Goal: Transaction & Acquisition: Purchase product/service

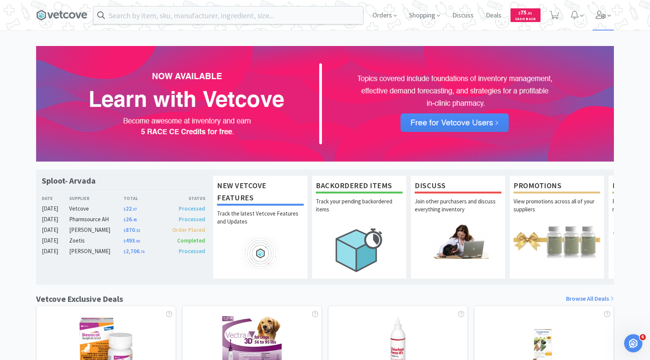
click at [601, 19] on icon at bounding box center [600, 15] width 10 height 8
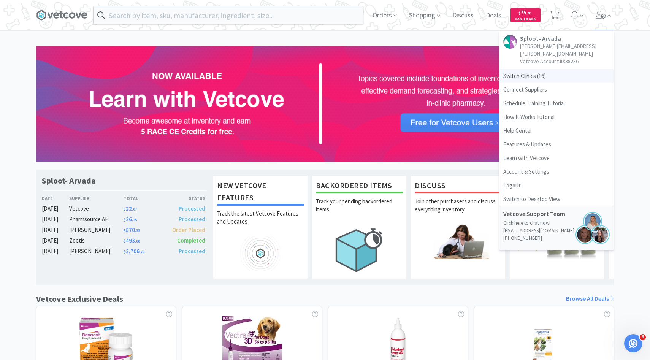
click at [543, 69] on span "Switch Clinics ( 16 )" at bounding box center [556, 76] width 114 height 14
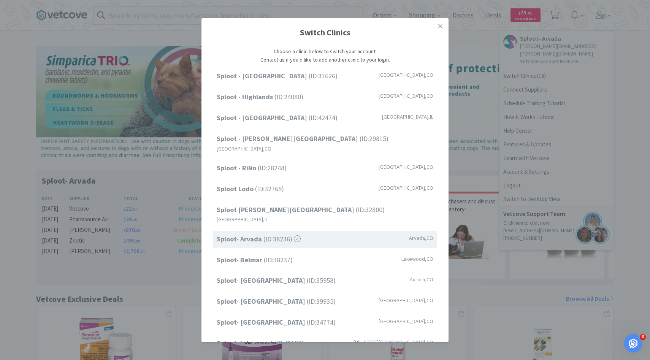
scroll to position [41, 0]
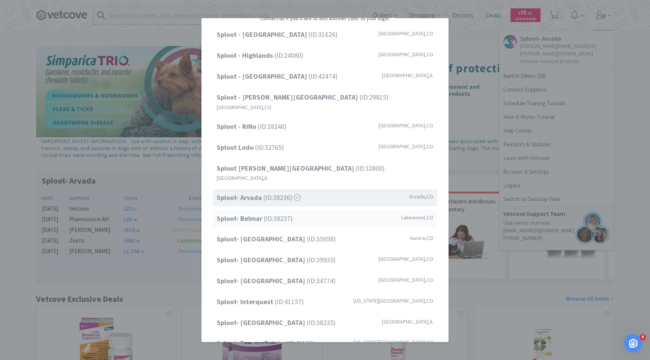
click at [317, 210] on div "Sploot- Belmar (ID: 38237 ) Lakewood , CO" at bounding box center [325, 218] width 224 height 17
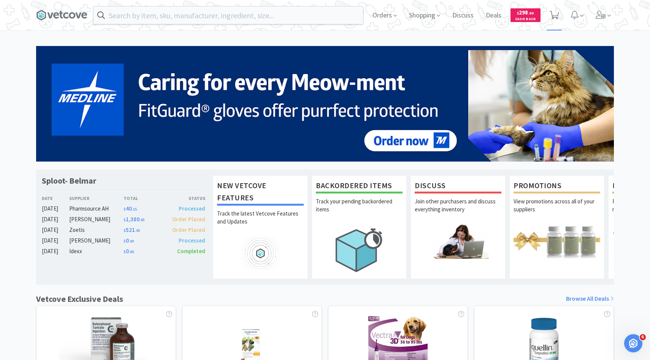
click at [555, 20] on span at bounding box center [553, 15] width 9 height 11
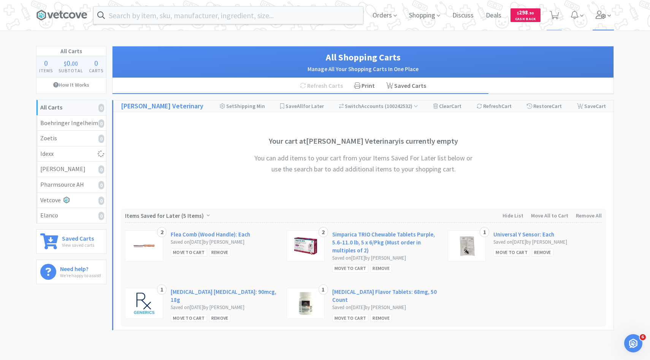
click at [609, 26] on span at bounding box center [603, 15] width 22 height 30
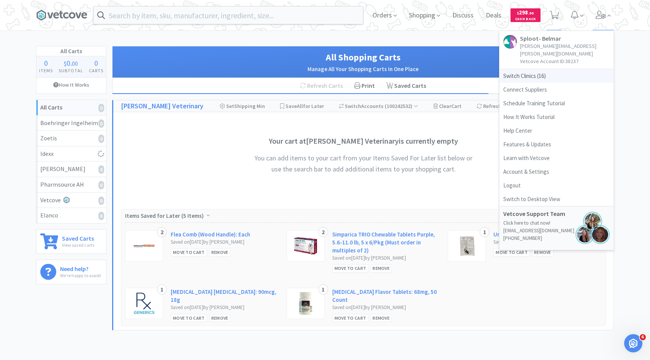
click at [560, 74] on span "Switch Clinics ( 16 )" at bounding box center [556, 76] width 114 height 14
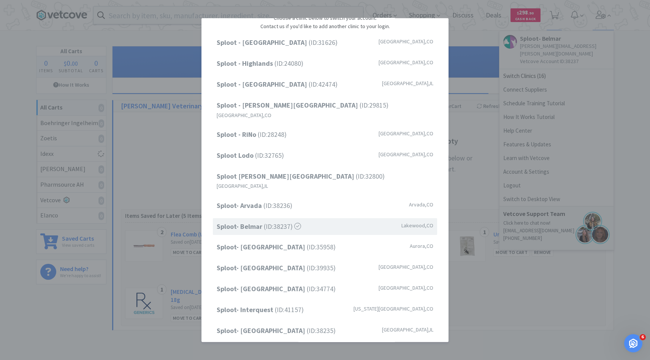
scroll to position [25, 0]
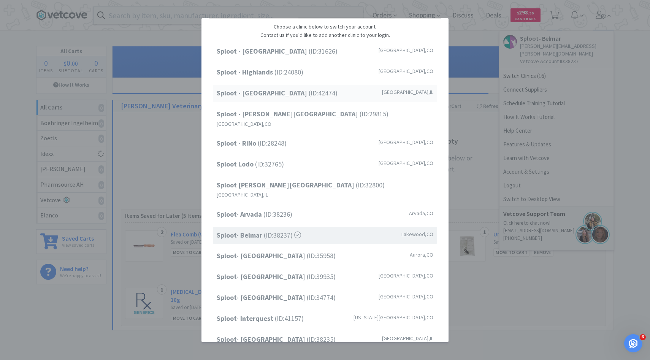
click at [317, 92] on div "Sploot - Oak Park (ID: 42474 ) Forest Park , IL" at bounding box center [325, 93] width 224 height 17
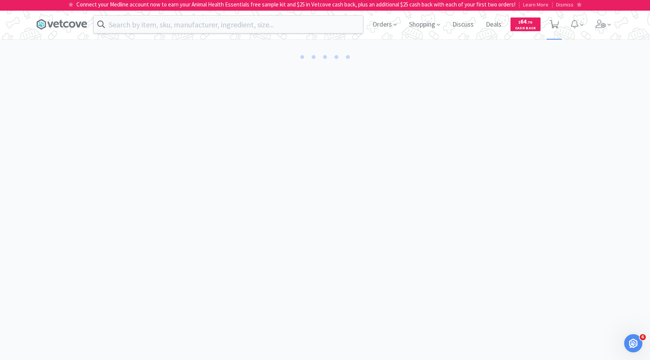
click at [560, 31] on span at bounding box center [554, 24] width 16 height 30
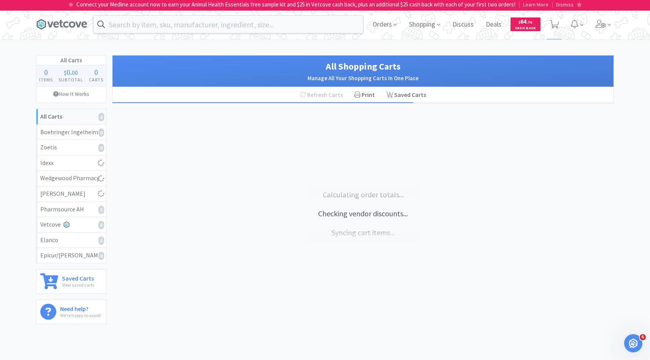
select select "6"
select select "1"
select select "2"
select select "1"
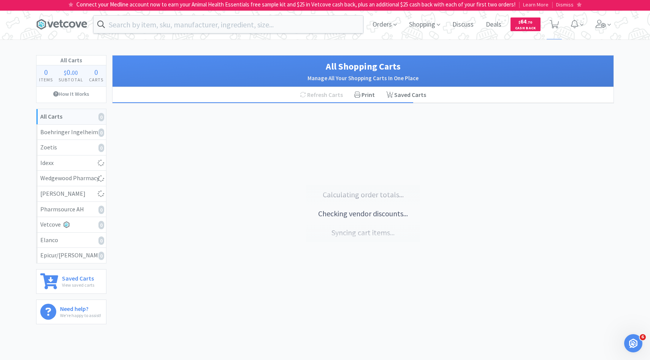
select select "1"
select select "2"
select select "1"
select select "2"
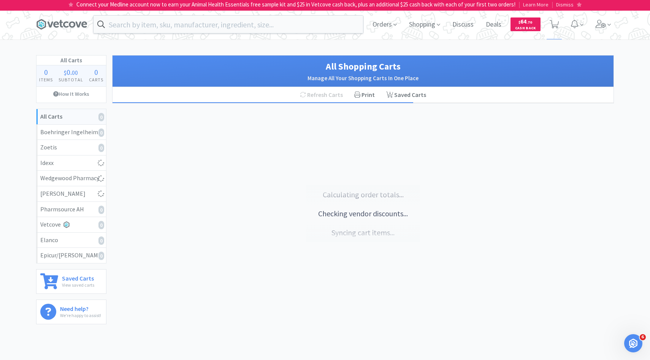
select select "10"
select select "1"
select select "3"
select select "4"
select select "3"
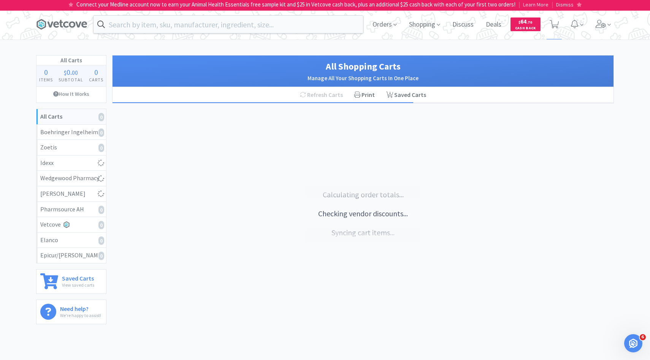
select select "1"
select select "4"
select select "6"
select select "1"
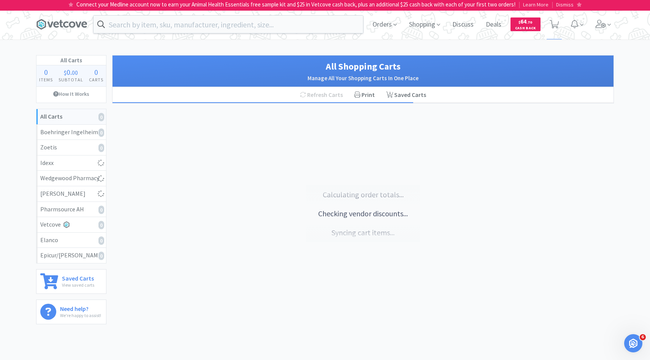
select select "1"
select select "3"
select select "6"
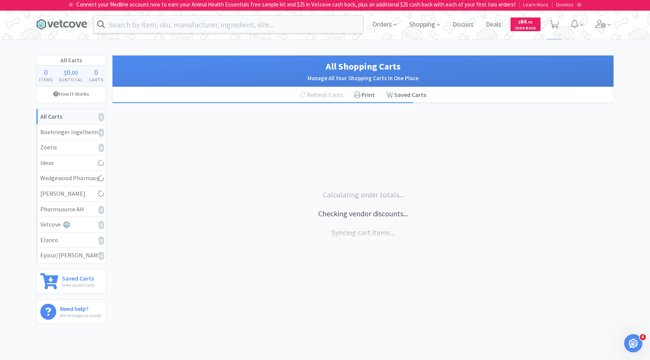
select select "50"
select select "5"
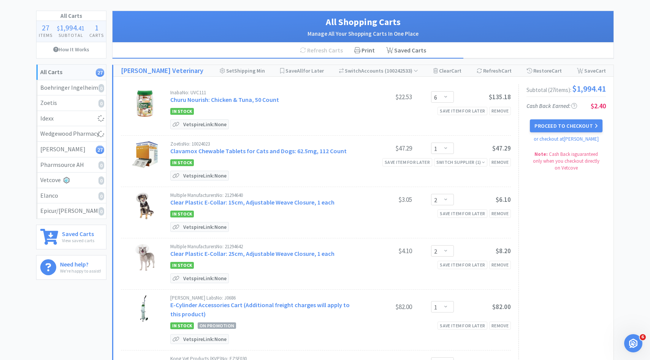
scroll to position [48, 0]
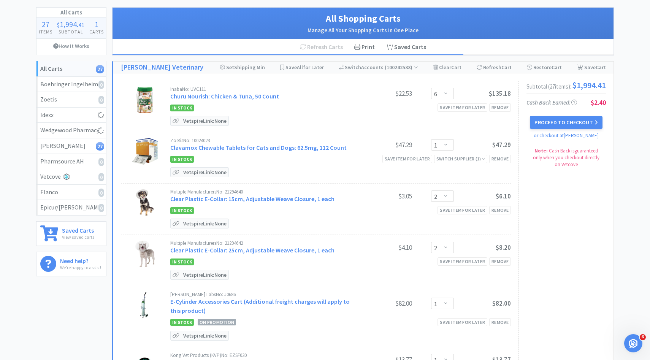
select select "1"
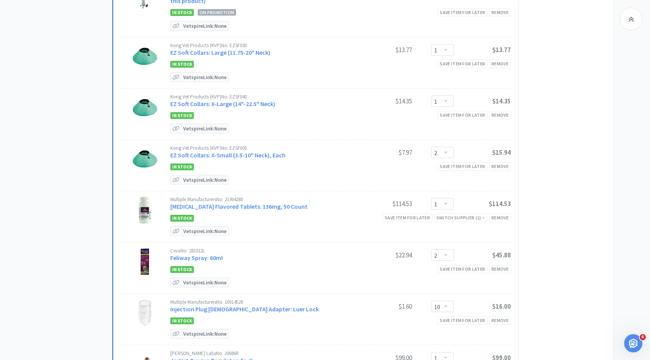
scroll to position [483, 0]
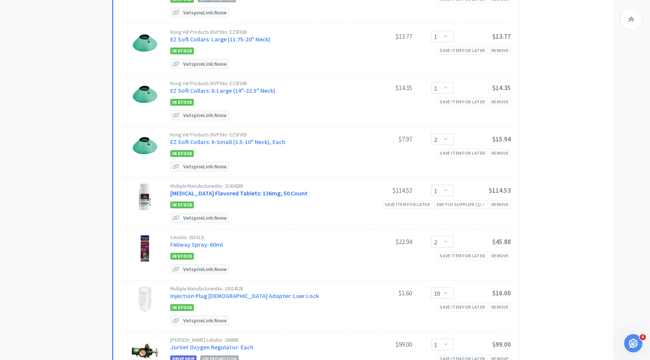
click at [253, 191] on link "Enrofloxacin Flavored Tablets: 136mg, 50 Count" at bounding box center [238, 193] width 137 height 8
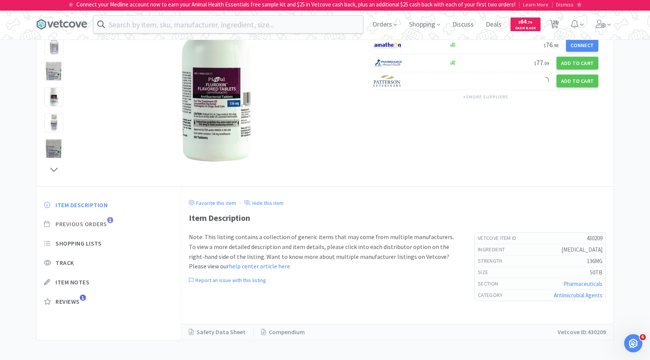
click at [101, 224] on span "Previous Orders" at bounding box center [81, 224] width 52 height 8
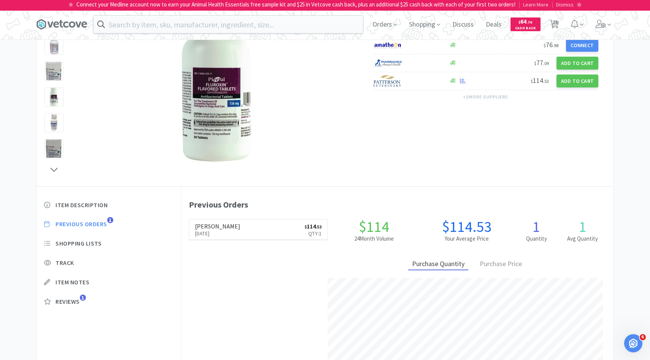
scroll to position [83, 0]
click at [553, 26] on span "28" at bounding box center [554, 22] width 5 height 30
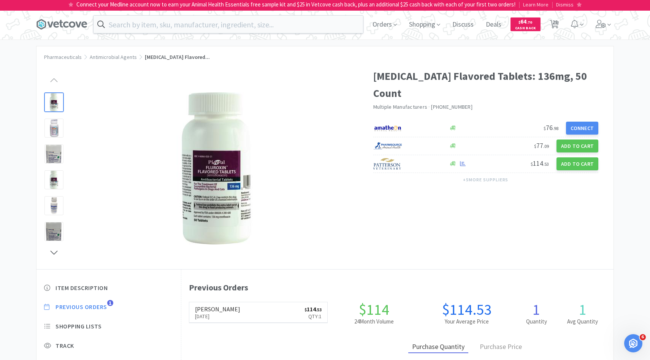
select select "1"
select select "6"
select select "1"
select select "2"
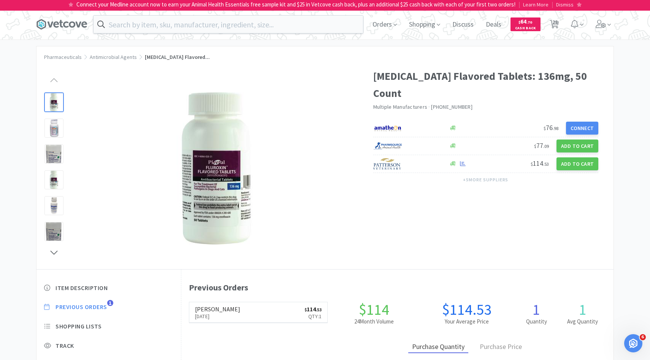
select select "1"
select select "2"
select select "1"
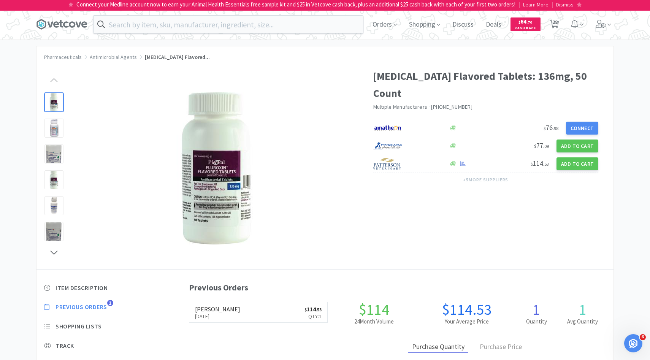
select select "2"
select select "10"
select select "1"
select select "3"
select select "4"
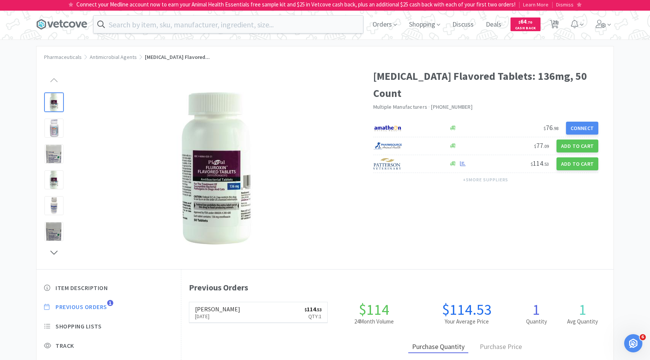
select select "3"
select select "1"
select select "4"
select select "6"
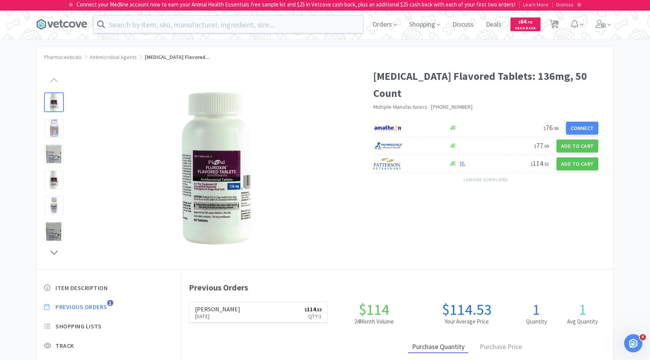
select select "1"
select select "3"
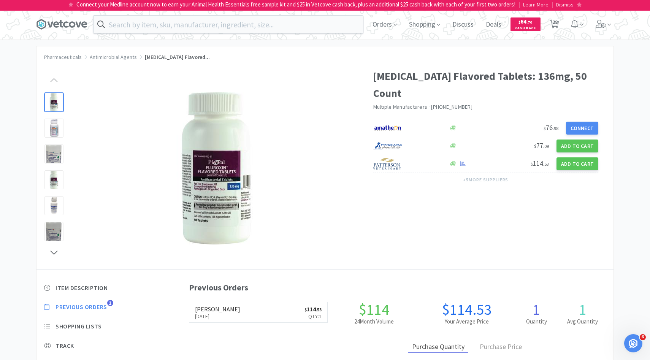
select select "6"
select select "50"
select select "5"
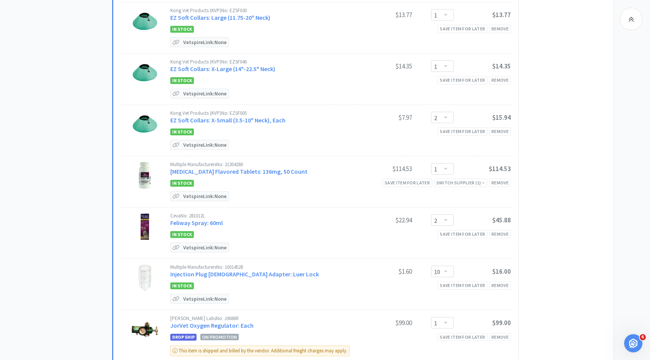
scroll to position [559, 0]
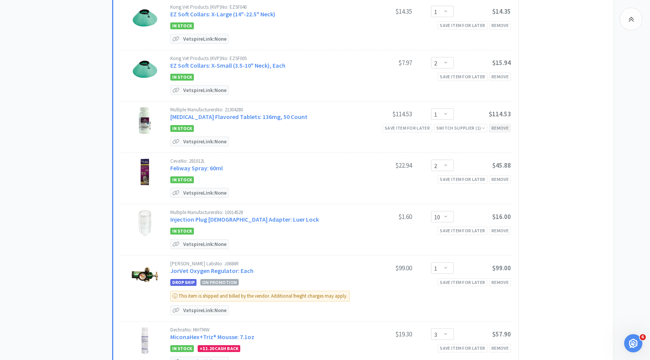
click at [500, 127] on div "Remove" at bounding box center [500, 128] width 22 height 8
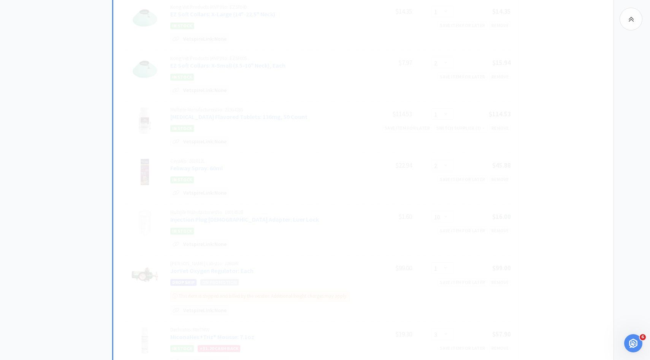
select select "2"
select select "10"
select select "1"
select select "3"
select select "4"
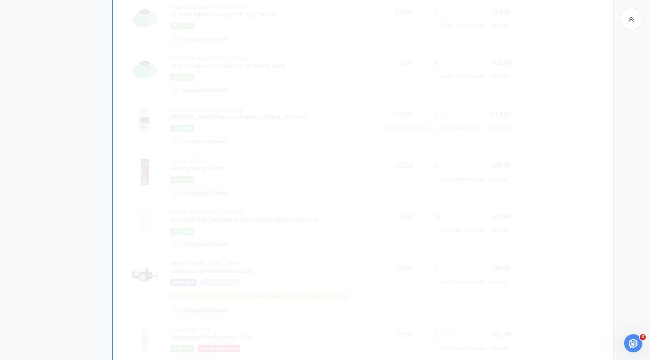
select select "3"
select select "1"
select select "4"
select select "6"
select select "1"
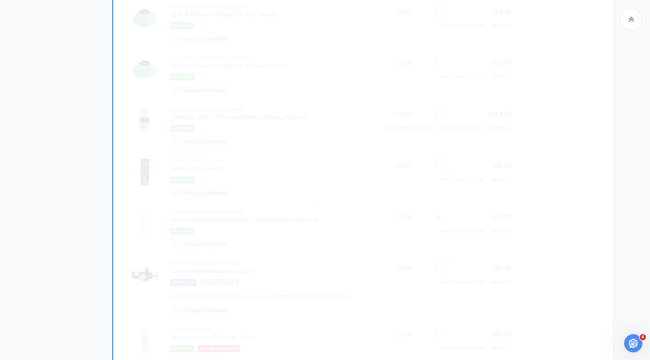
select select "3"
select select "6"
select select "5"
select select "50"
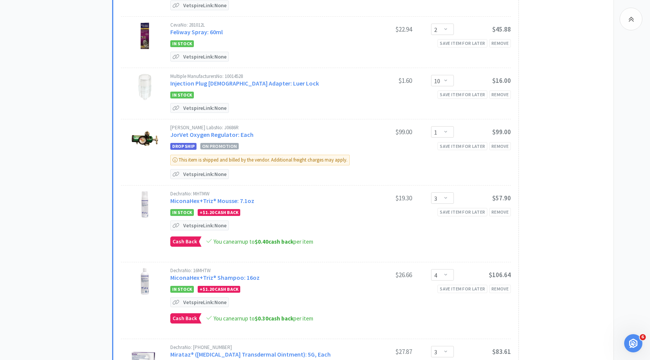
scroll to position [645, 0]
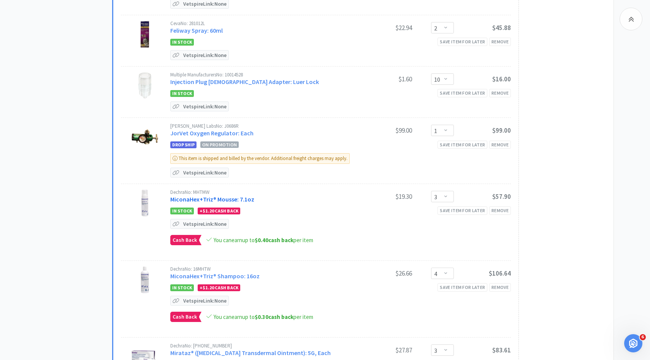
click at [239, 195] on link "MiconaHex+Triz® Mousse: 7.1oz" at bounding box center [212, 199] width 84 height 8
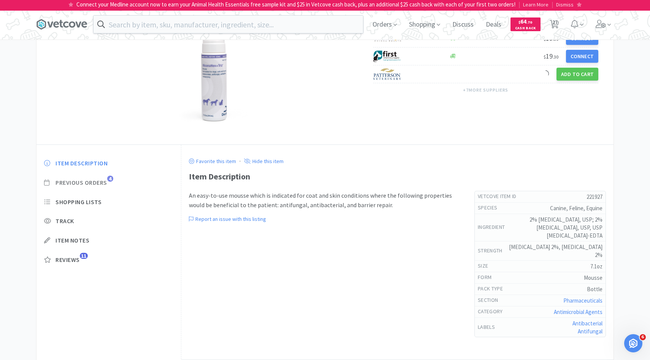
click at [111, 182] on span "Previous Orders 4" at bounding box center [108, 183] width 129 height 8
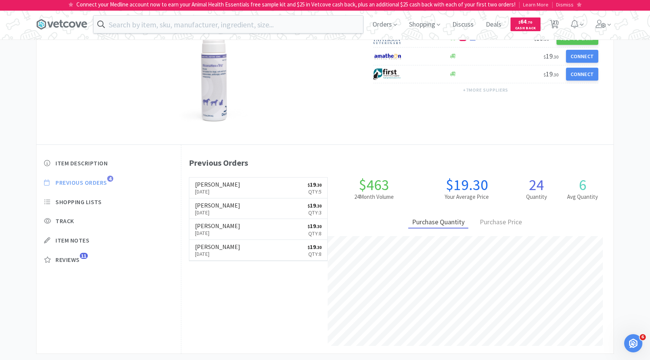
scroll to position [209, 432]
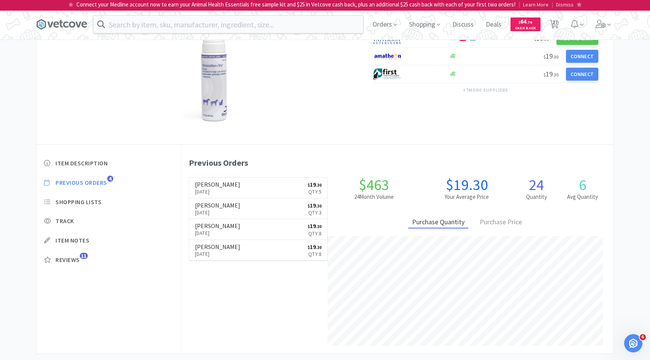
select select "1"
select select "6"
select select "1"
select select "2"
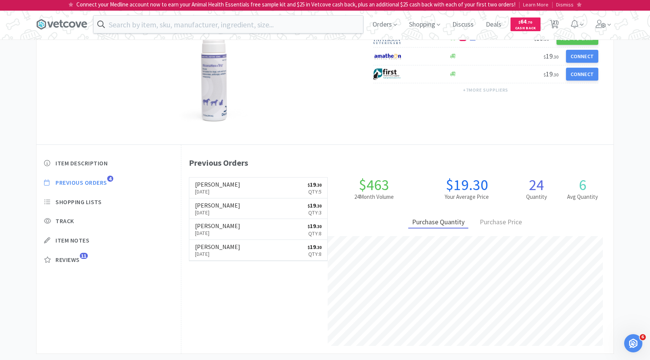
select select "1"
select select "2"
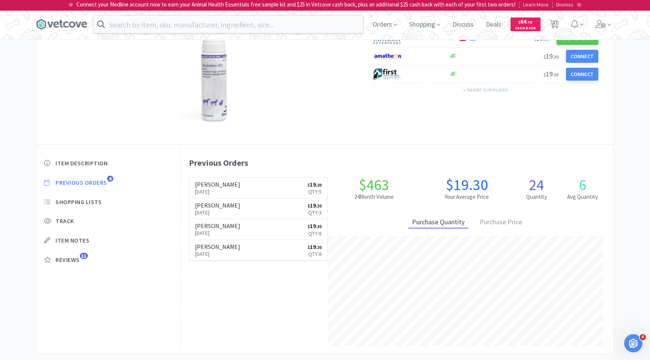
select select "10"
select select "1"
select select "3"
select select "4"
select select "3"
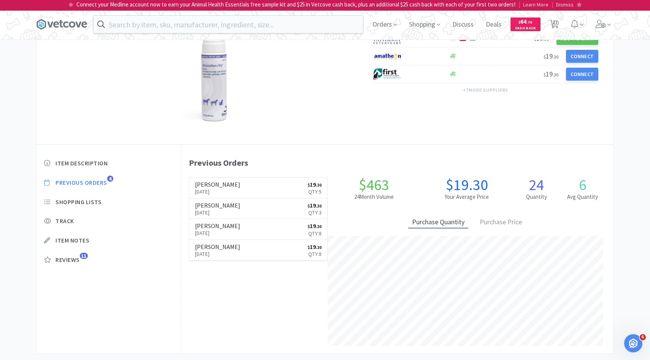
select select "1"
select select "4"
select select "6"
select select "1"
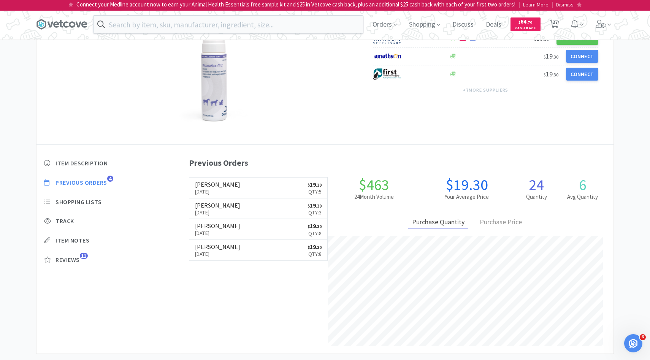
select select "1"
select select "3"
select select "6"
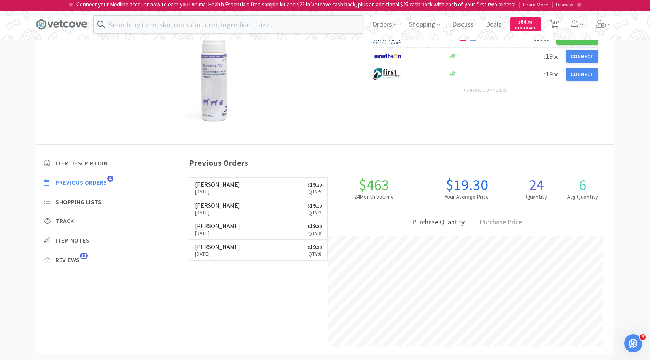
select select "50"
select select "5"
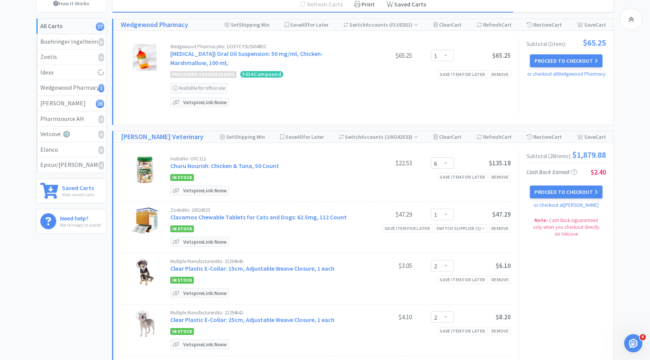
scroll to position [645, 0]
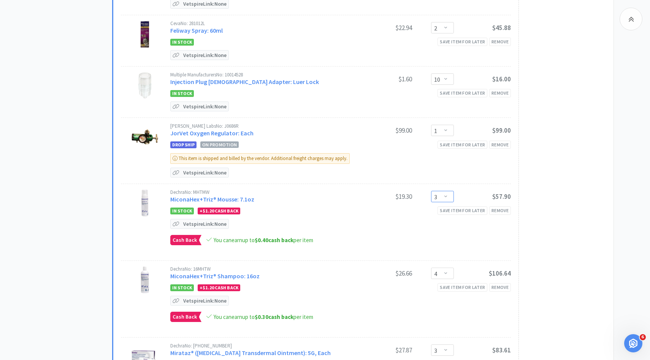
click at [451, 194] on select "Enter Quantity 1 2 3 4 5 6 7 8 9 10 11 12 13 14 15 16 17 18 19 20 Enter Quantity" at bounding box center [442, 196] width 23 height 11
click at [431, 191] on select "Enter Quantity 1 2 3 4 5 6 7 8 9 10 11 12 13 14 15 16 17 18 19 20 Enter Quantity" at bounding box center [442, 196] width 23 height 11
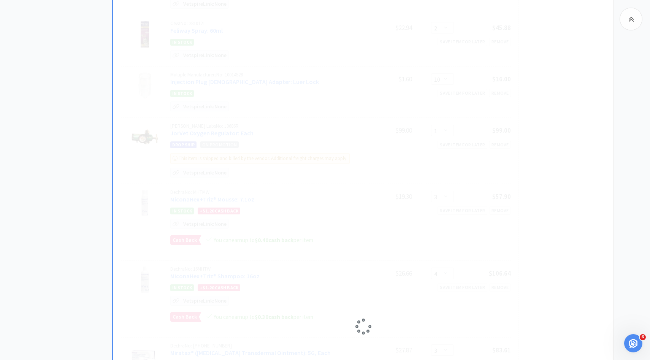
select select "2"
select select "1"
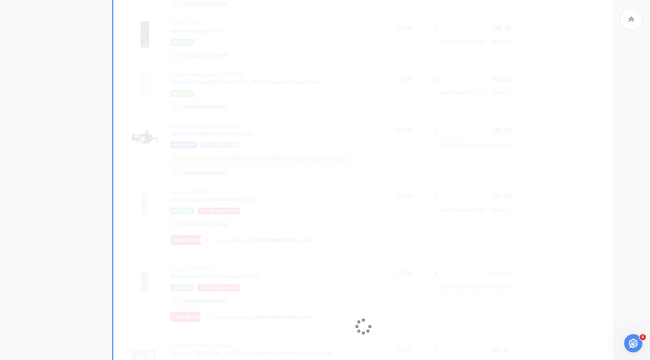
select select "1"
select select "2"
select select "1"
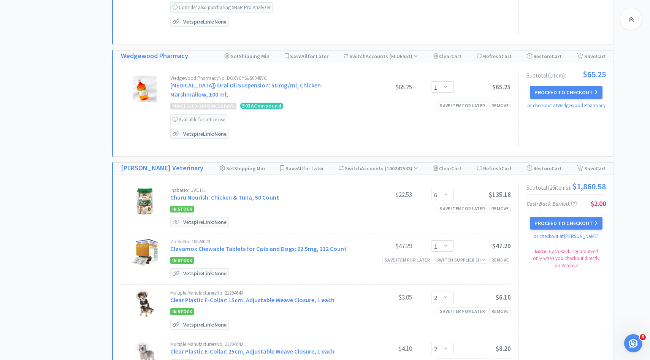
select select "1"
select select "2"
select select "50"
select select "100"
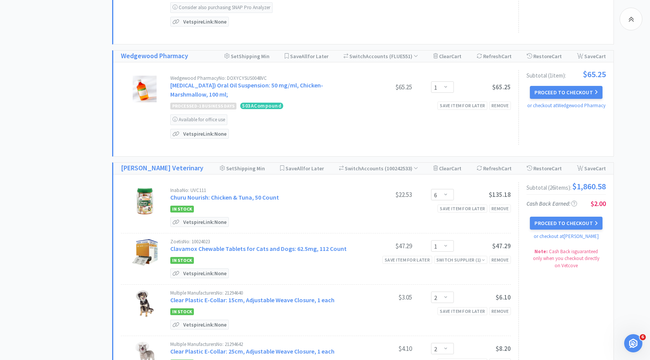
select select "1"
select select "15"
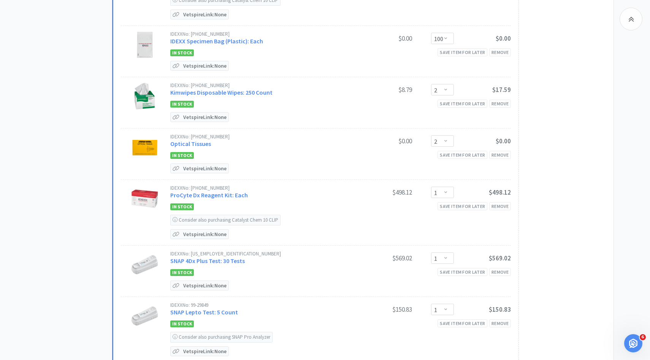
scroll to position [0, 0]
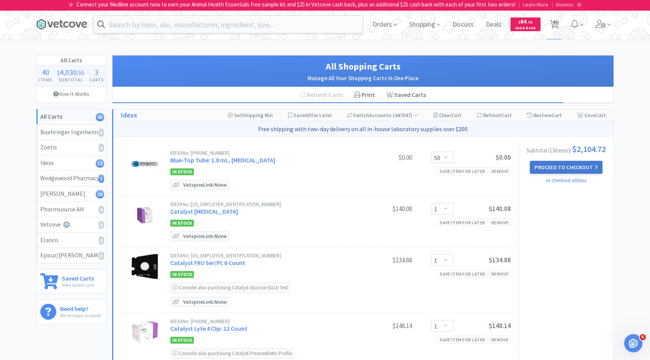
click at [540, 169] on button "Proceed to Checkout" at bounding box center [566, 167] width 72 height 13
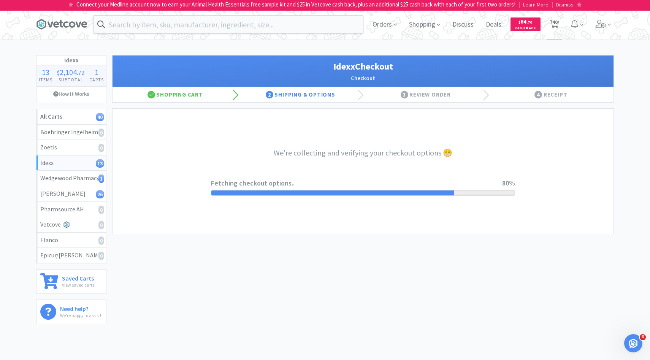
select select "904"
select select "003"
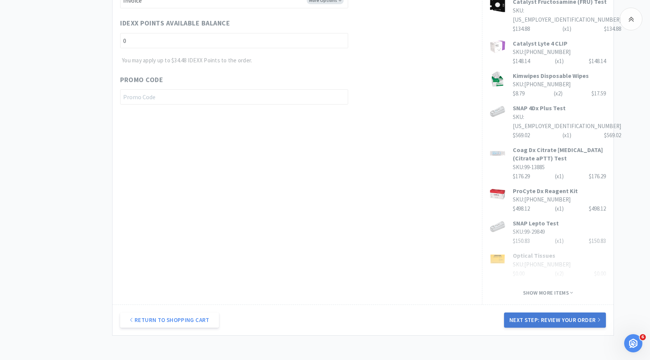
click at [522, 312] on button "Next Step: Review Your Order" at bounding box center [555, 319] width 102 height 15
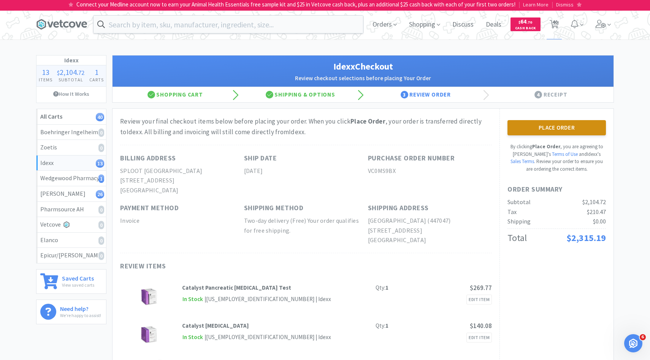
click at [522, 123] on button "Place Order" at bounding box center [556, 127] width 98 height 15
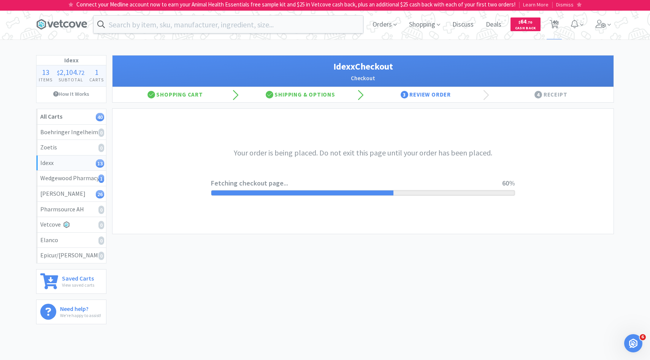
click at [427, 153] on h3 "Your order is being placed. Do not exit this page until your order has been pla…" at bounding box center [363, 153] width 304 height 12
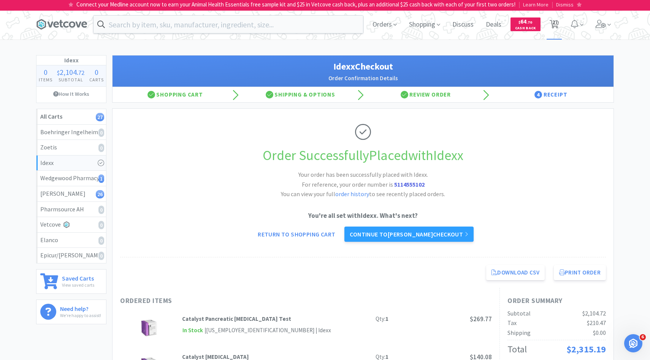
click at [555, 30] on span "27" at bounding box center [554, 22] width 5 height 30
select select "1"
select select "6"
select select "1"
select select "2"
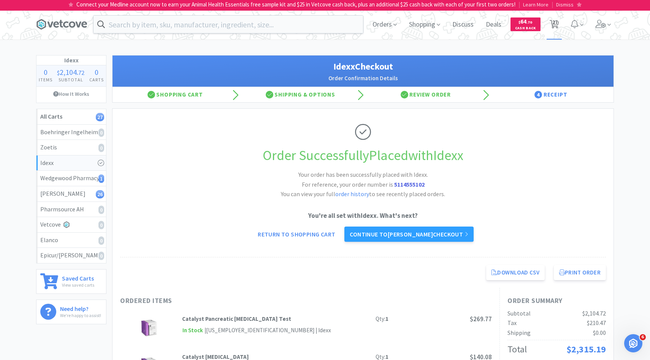
select select "2"
select select "1"
select select "2"
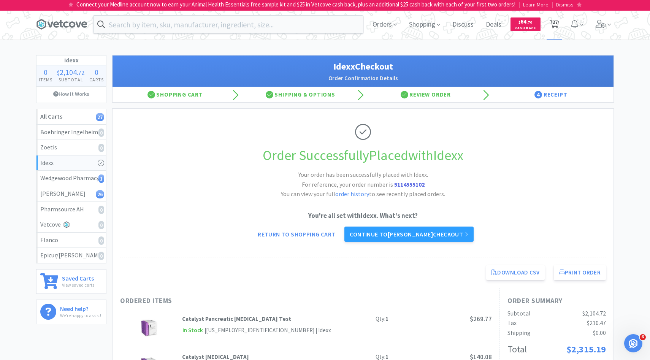
select select "2"
select select "10"
select select "1"
select select "2"
select select "4"
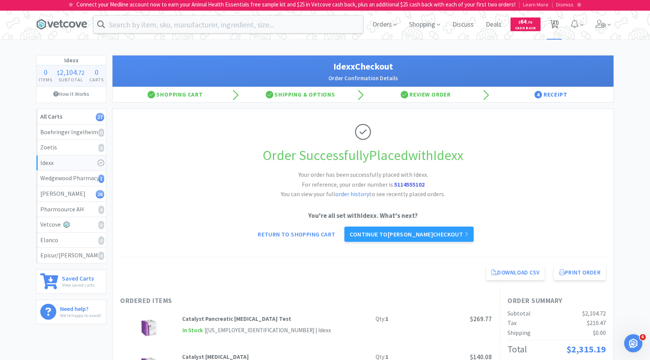
select select "3"
select select "1"
select select "4"
select select "6"
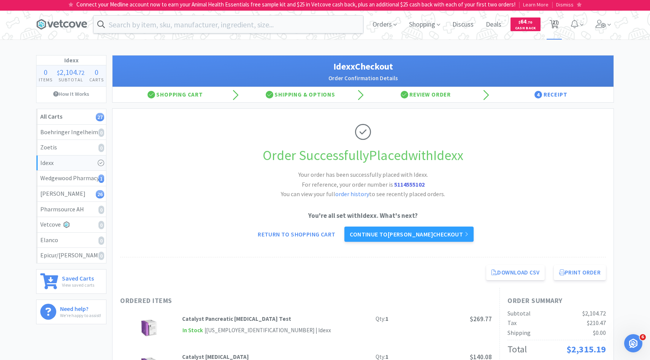
select select "1"
select select "3"
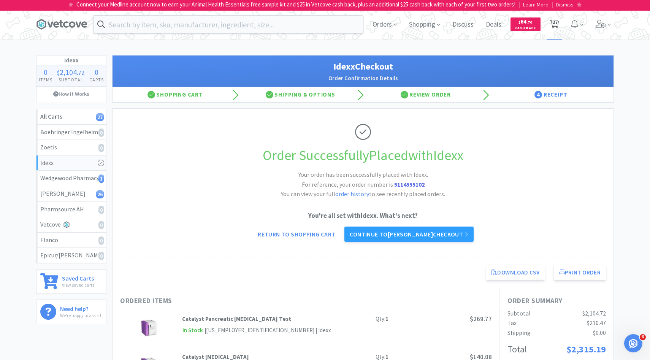
select select "6"
select select "50"
select select "5"
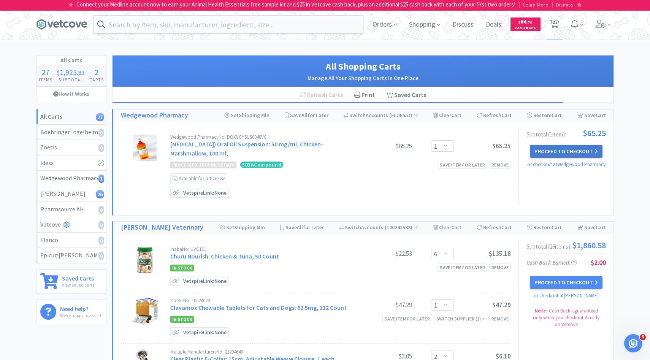
click at [562, 154] on button "Proceed to Checkout" at bounding box center [566, 151] width 72 height 13
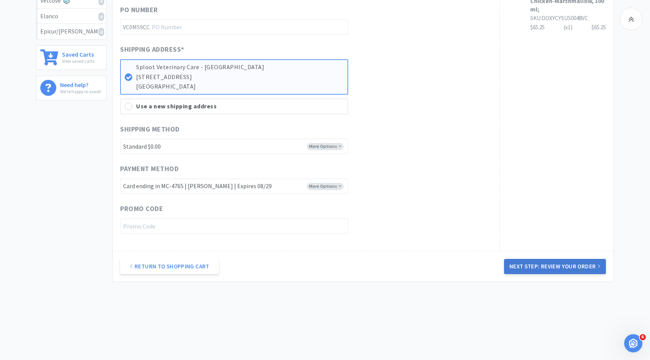
click at [519, 266] on button "Next Step: Review Your Order" at bounding box center [555, 266] width 102 height 15
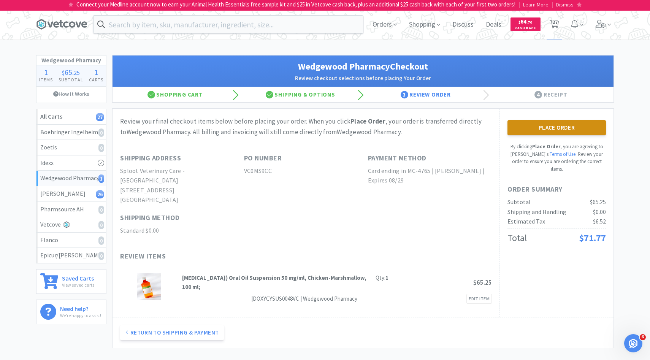
click at [558, 132] on button "Place Order" at bounding box center [556, 127] width 98 height 15
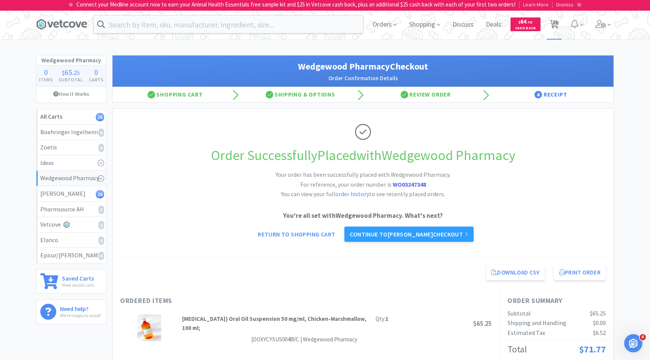
click at [558, 31] on span "26" at bounding box center [554, 24] width 16 height 30
select select "6"
select select "1"
select select "2"
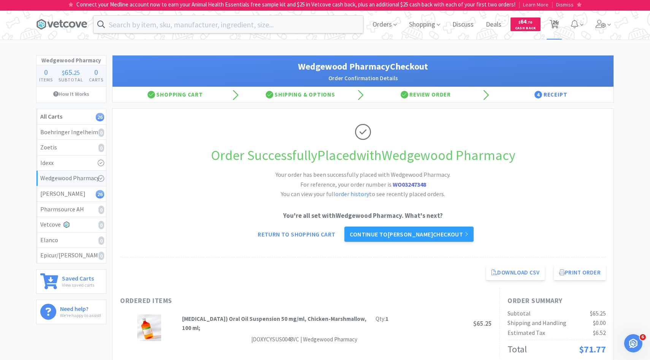
select select "1"
select select "2"
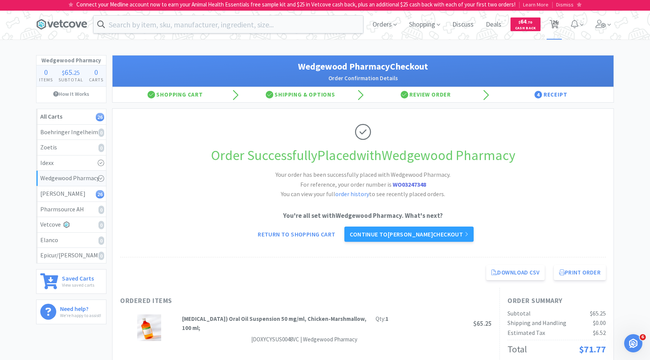
select select "10"
select select "1"
select select "2"
select select "4"
select select "3"
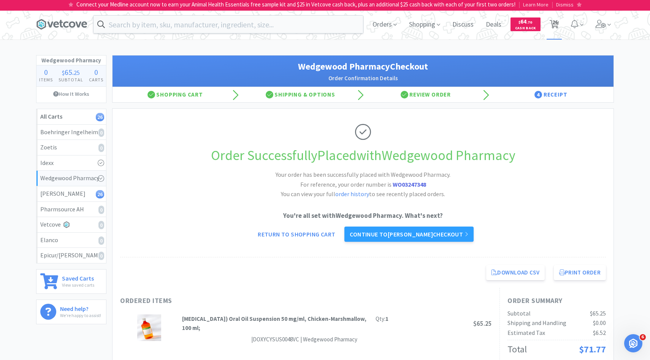
select select "1"
select select "4"
select select "6"
select select "1"
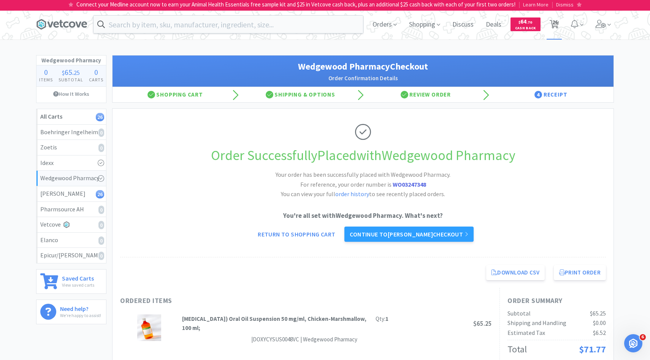
select select "1"
select select "3"
select select "6"
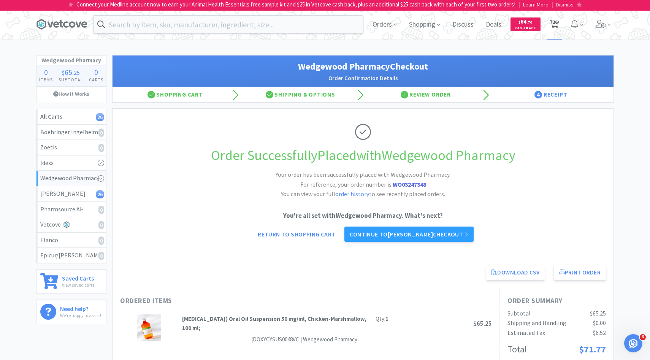
select select "50"
select select "5"
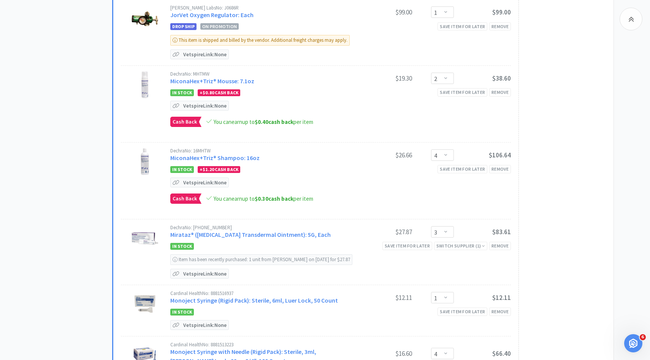
scroll to position [655, 0]
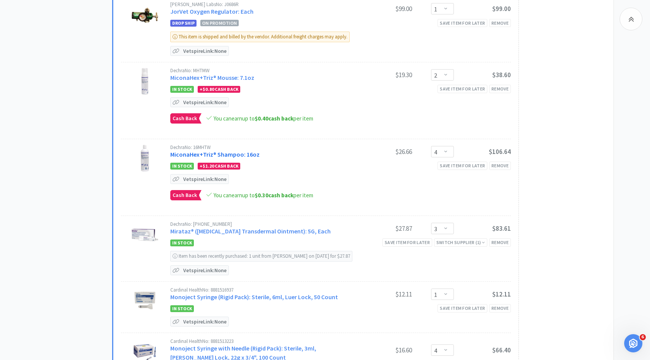
click at [248, 150] on link "MiconaHex+Triz® Shampoo: 16oz" at bounding box center [214, 154] width 89 height 8
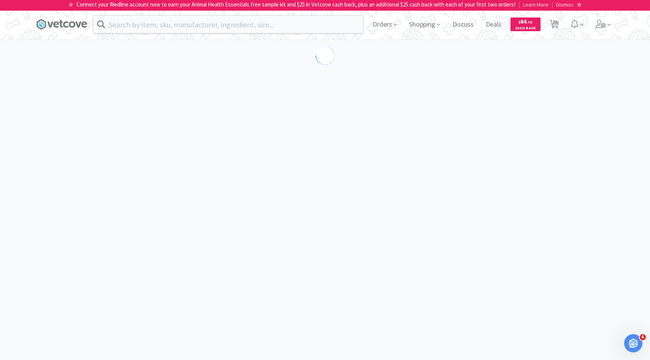
select select "86601"
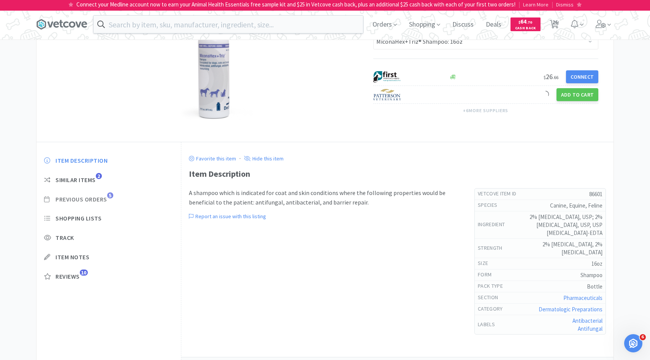
click at [102, 198] on span "Previous Orders" at bounding box center [81, 199] width 52 height 8
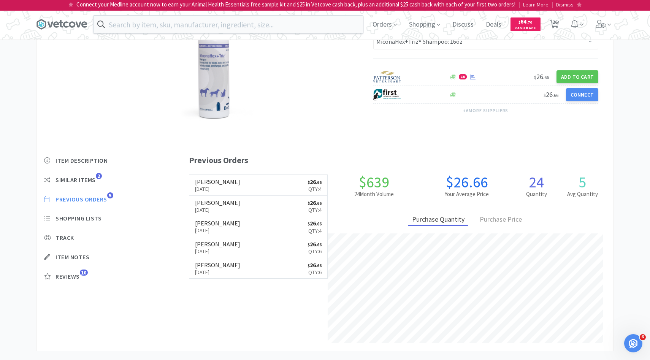
scroll to position [209, 432]
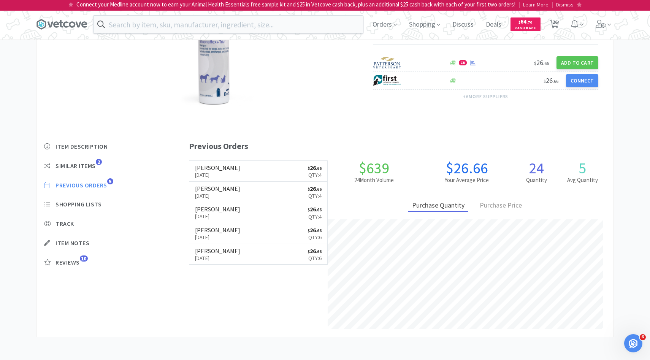
select select "6"
select select "1"
select select "2"
select select "1"
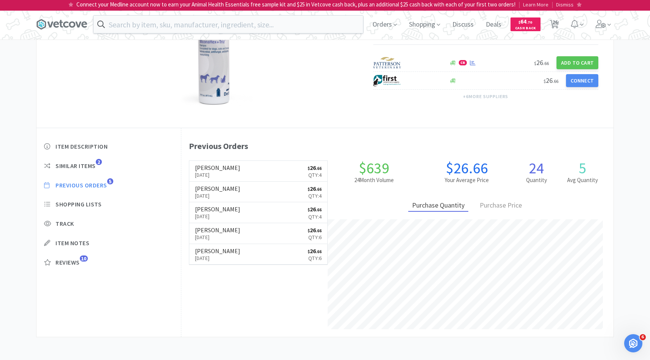
select select "1"
select select "2"
select select "10"
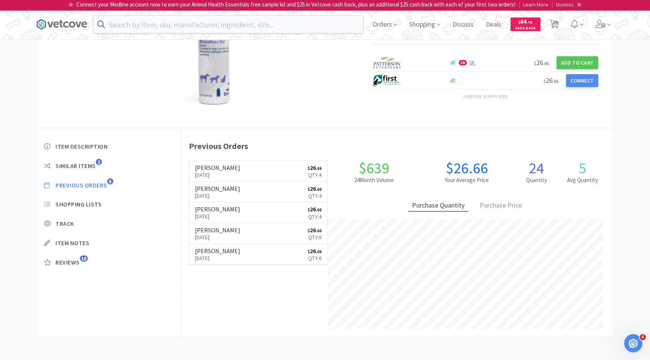
select select "1"
select select "2"
select select "4"
select select "3"
select select "1"
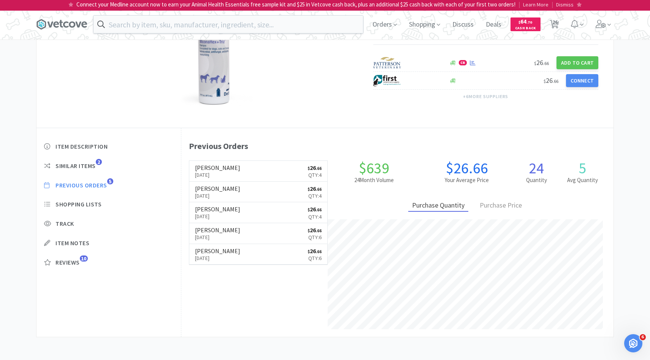
select select "4"
select select "6"
select select "1"
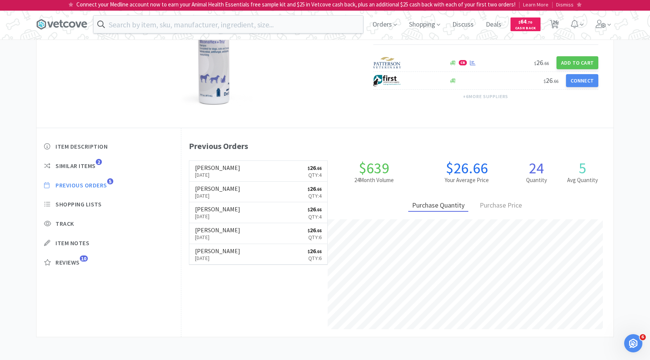
select select "1"
select select "3"
select select "6"
select select "50"
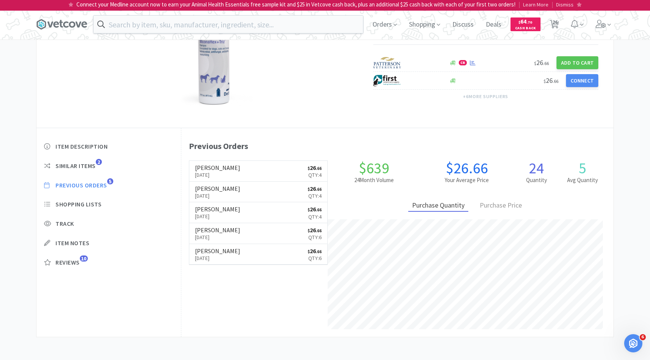
select select "5"
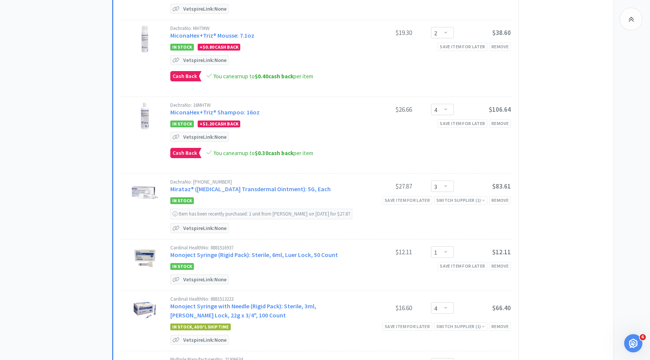
scroll to position [700, 0]
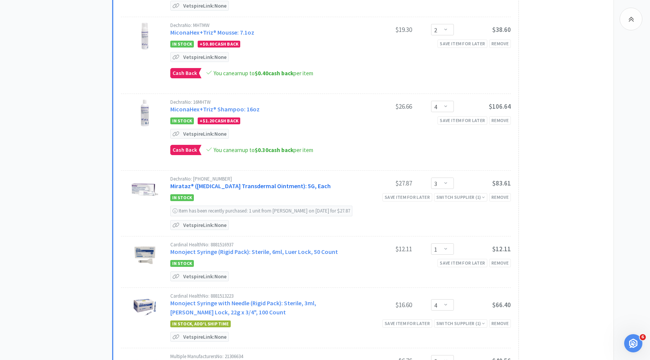
click at [282, 183] on link "Mirataz® (Mirtazapine Transdermal Ointment): 5G, Each" at bounding box center [250, 186] width 160 height 8
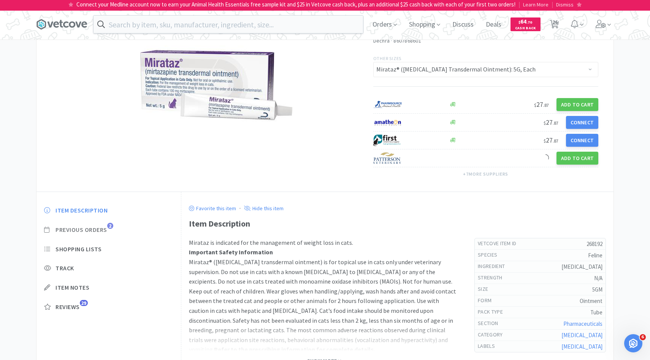
click at [103, 228] on span "Previous Orders" at bounding box center [81, 230] width 52 height 8
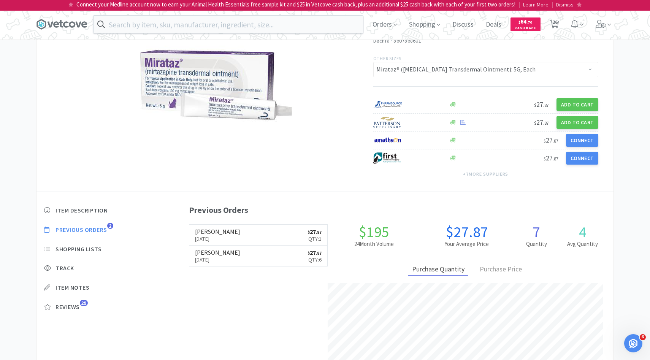
scroll to position [209, 432]
select select "6"
select select "1"
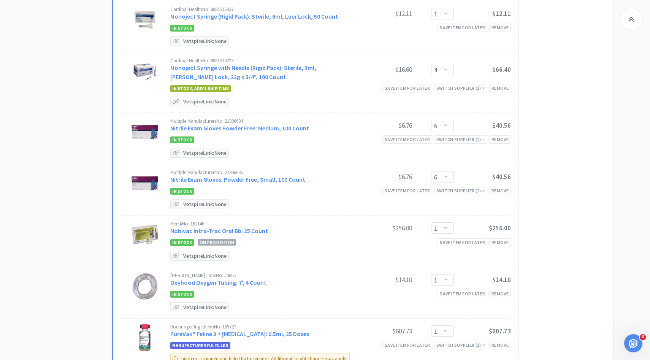
scroll to position [965, 0]
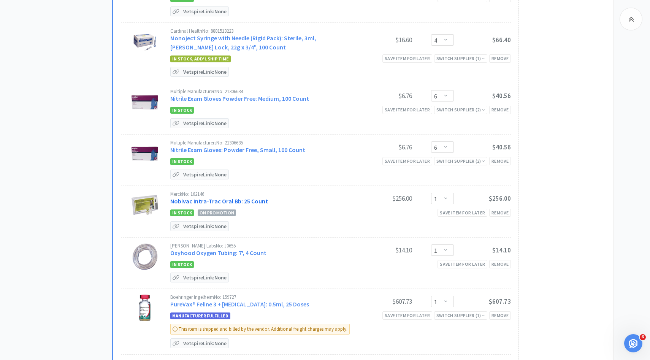
click at [257, 198] on link "Nobivac Intra-Trac Oral Bb: 25 Count" at bounding box center [219, 201] width 98 height 8
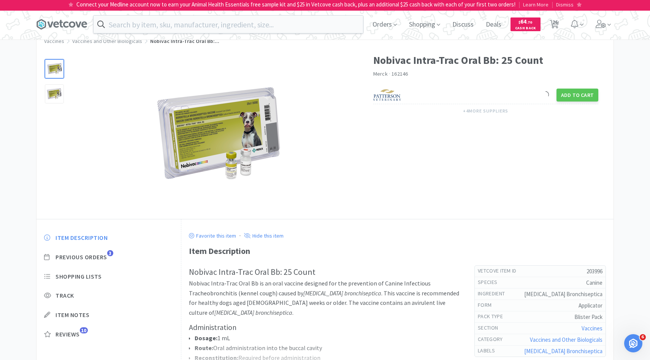
scroll to position [27, 0]
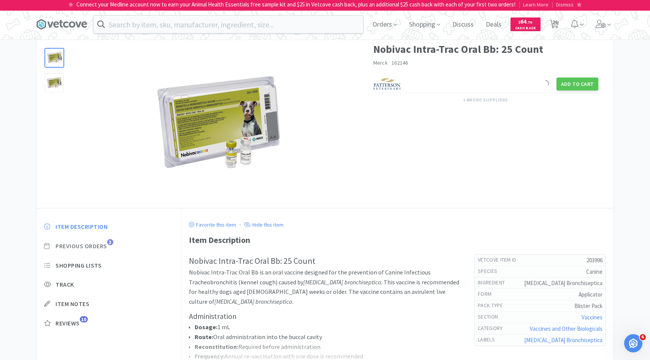
click at [101, 246] on span "Previous Orders" at bounding box center [81, 246] width 52 height 8
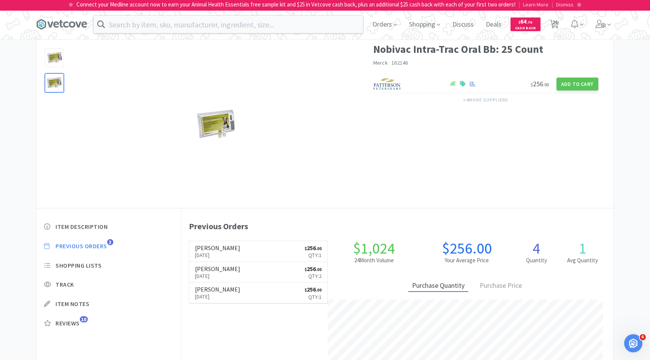
scroll to position [209, 432]
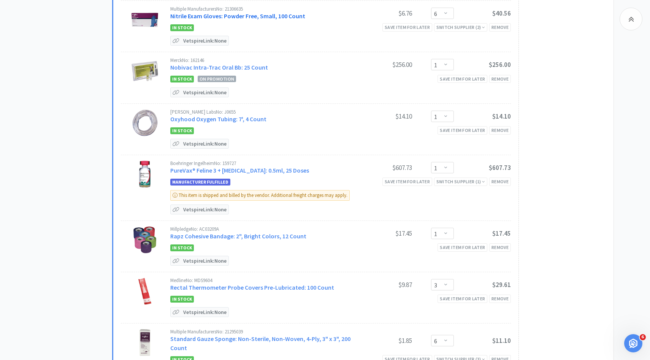
scroll to position [1105, 0]
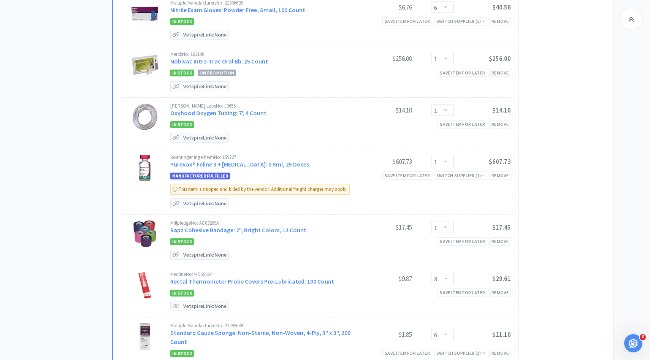
click at [261, 157] on div "Boehringer Ingelheim No: 159727 PureVax® Feline 3 + Rabies: 0.5ml, 25 Doses" at bounding box center [262, 162] width 185 height 14
click at [258, 161] on link "PureVax® Feline 3 + Rabies: 0.5ml, 25 Doses" at bounding box center [239, 164] width 139 height 8
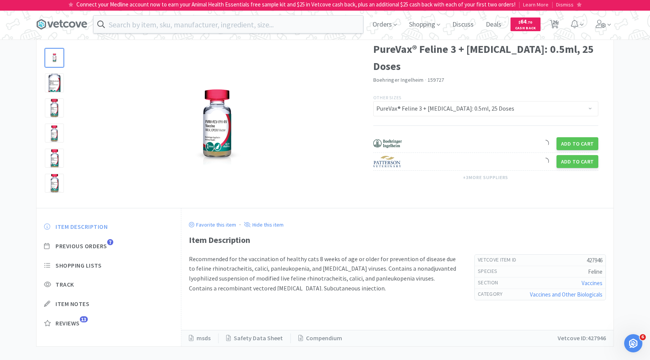
scroll to position [36, 0]
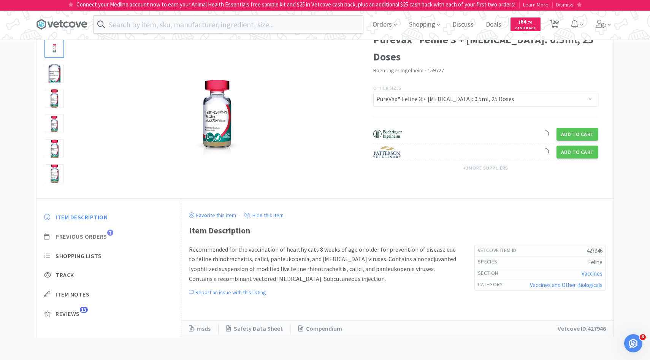
click at [100, 240] on span "Previous Orders" at bounding box center [81, 236] width 52 height 8
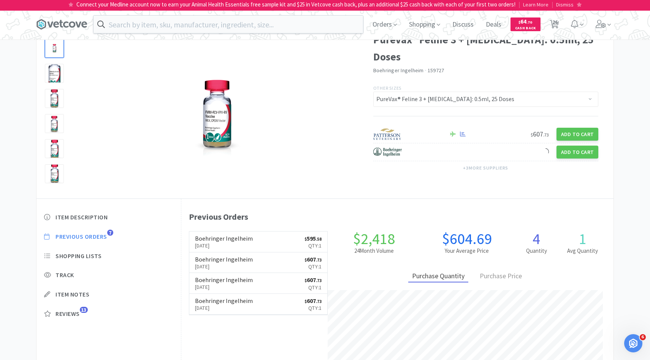
scroll to position [209, 432]
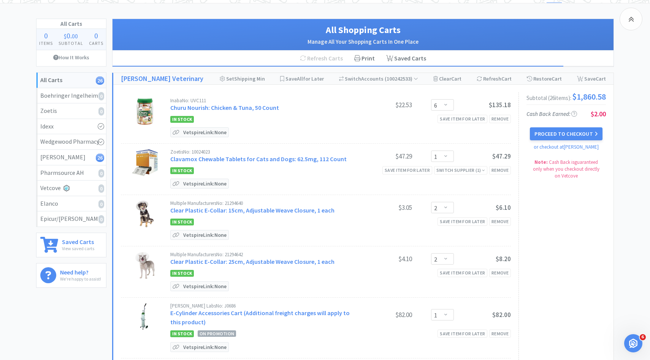
scroll to position [1105, 0]
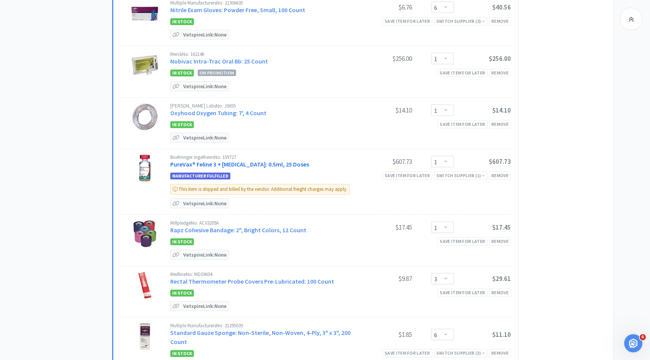
click at [250, 160] on link "PureVax® Feline 3 + Rabies: 0.5ml, 25 Doses" at bounding box center [239, 164] width 139 height 8
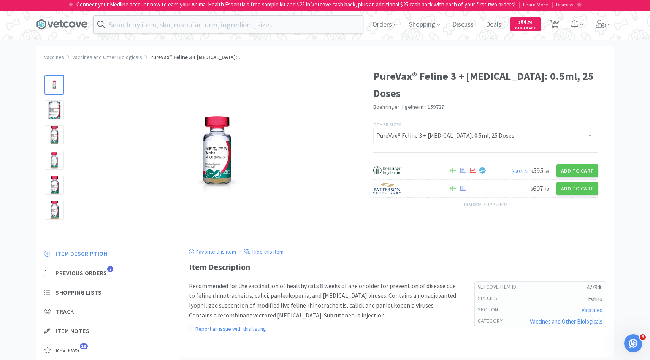
click at [100, 278] on div "Item Description Previous Orders 7 Shopping Lists Track Item Notes Reviews 13" at bounding box center [108, 307] width 144 height 131
click at [100, 272] on span "Previous Orders" at bounding box center [81, 273] width 52 height 8
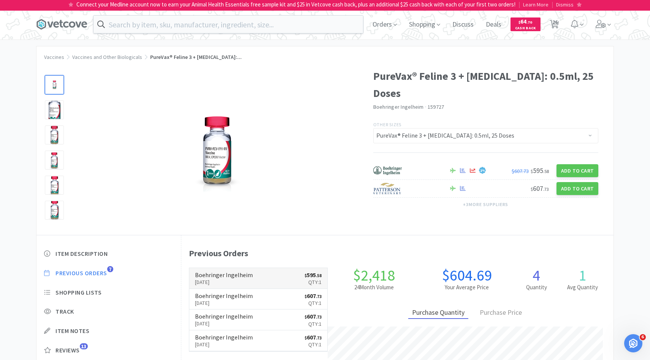
click at [205, 280] on p "[DATE]" at bounding box center [224, 282] width 58 height 8
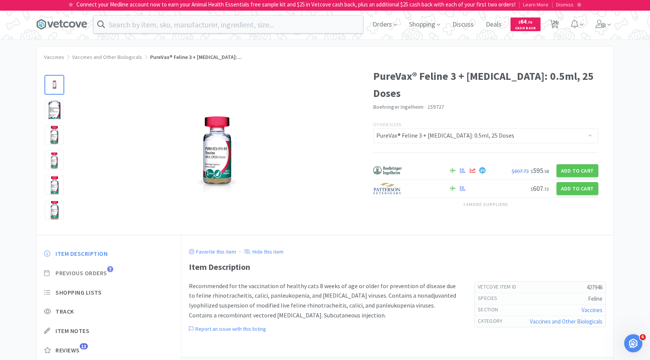
click at [106, 272] on span "Previous Orders" at bounding box center [81, 273] width 52 height 8
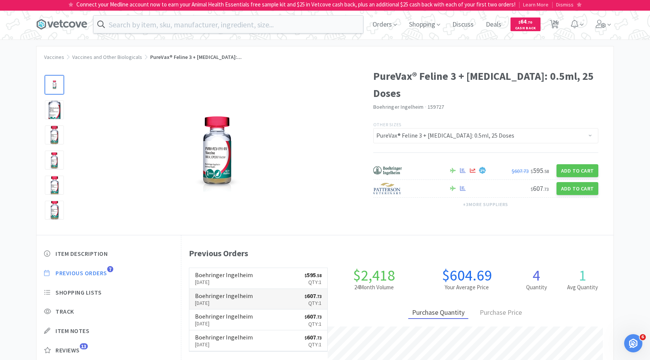
click at [228, 301] on p "Sep 3rd, 2025" at bounding box center [224, 303] width 58 height 8
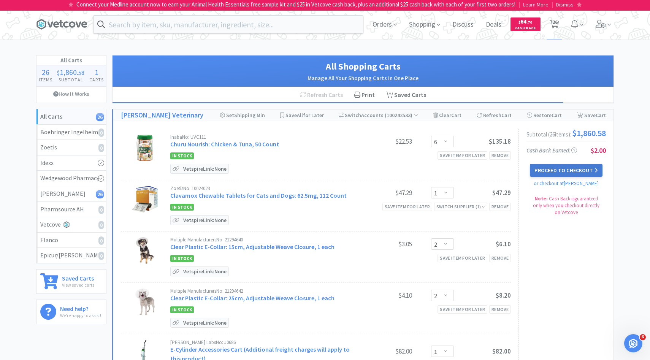
click at [557, 173] on button "Proceed to Checkout" at bounding box center [566, 170] width 72 height 13
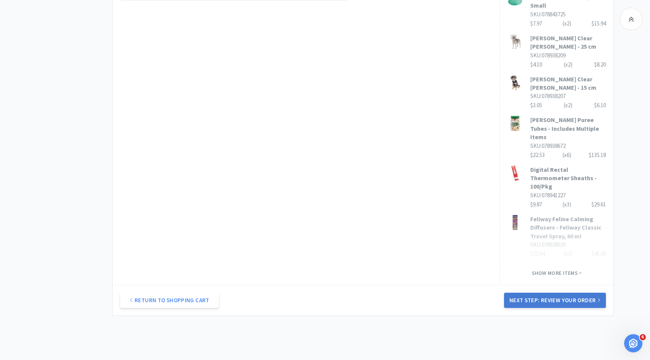
click at [564, 293] on button "Next Step: Review Your Order" at bounding box center [555, 300] width 102 height 15
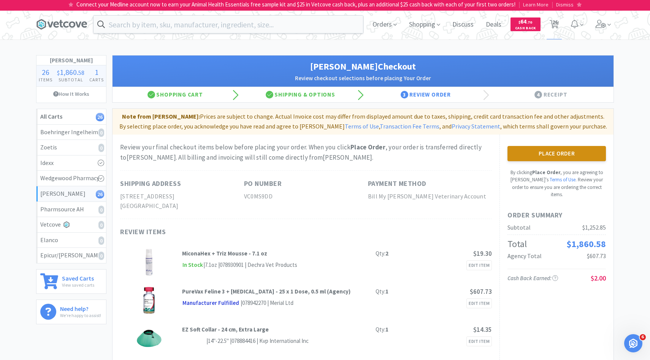
click at [536, 147] on button "Place Order" at bounding box center [556, 153] width 98 height 15
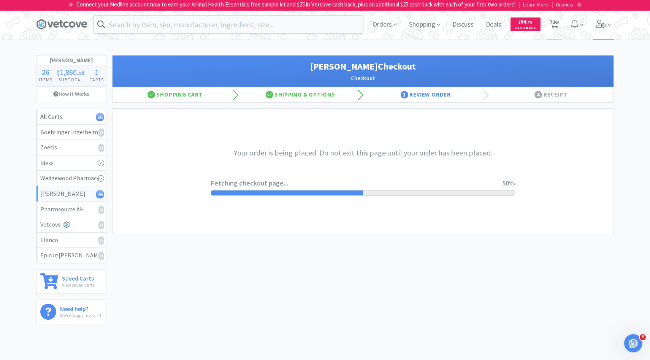
click at [601, 31] on span at bounding box center [603, 24] width 22 height 30
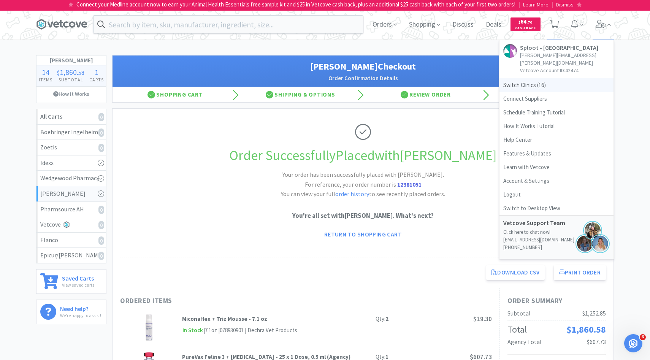
click at [520, 78] on span "Switch Clinics ( 16 )" at bounding box center [556, 85] width 114 height 14
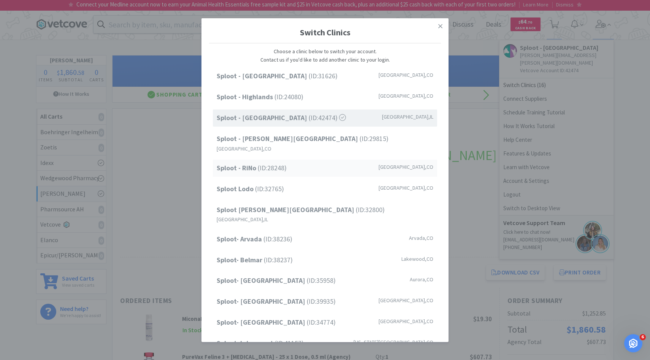
scroll to position [63, 0]
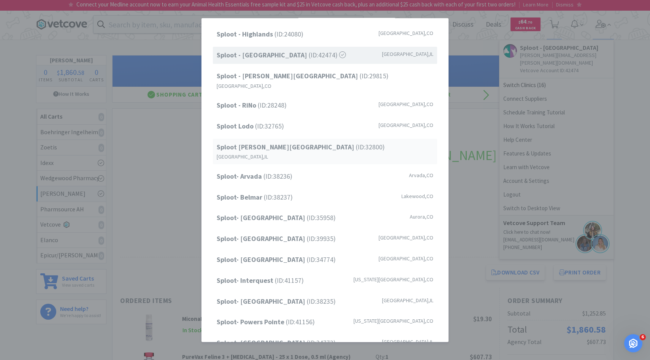
click at [312, 139] on div "Sploot Logan Square (ID: 32800 ) Chicago , IL" at bounding box center [325, 150] width 224 height 25
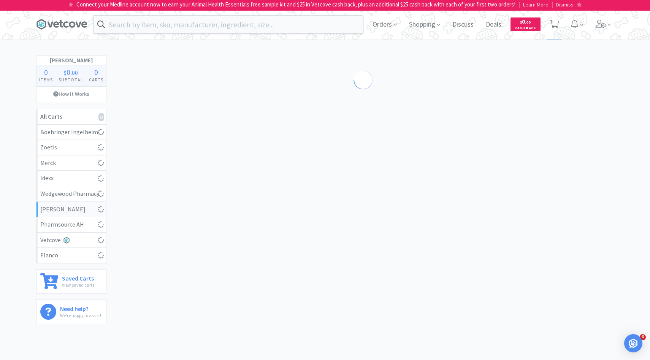
click at [376, 111] on div at bounding box center [362, 188] width 501 height 267
click at [558, 28] on span at bounding box center [553, 24] width 9 height 11
select select "4"
select select "1"
select select "2"
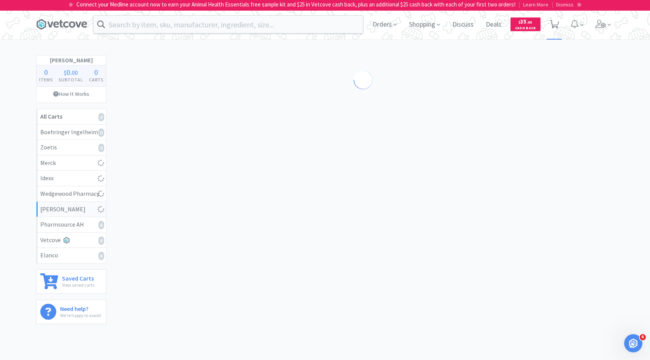
select select "1"
select select "8"
select select "5"
select select "6"
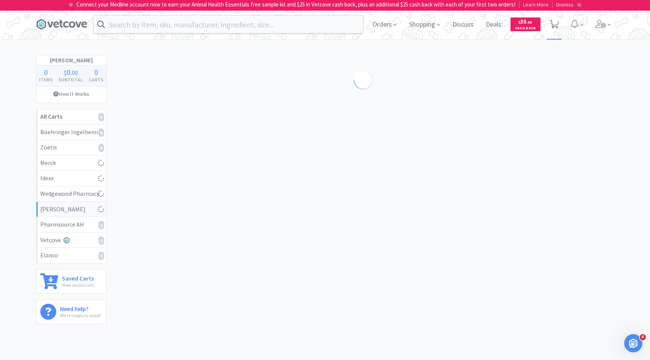
select select "5"
select select "1"
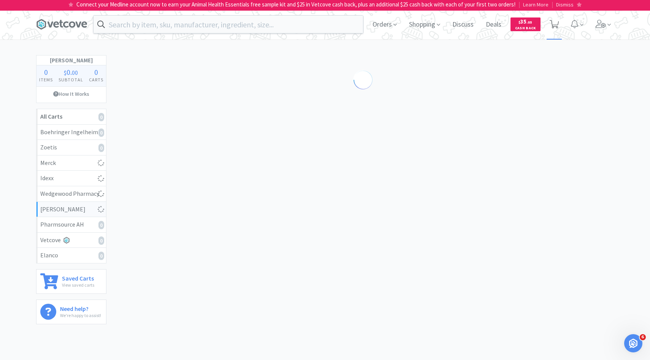
select select "4"
select select "1"
select select "5"
select select "3"
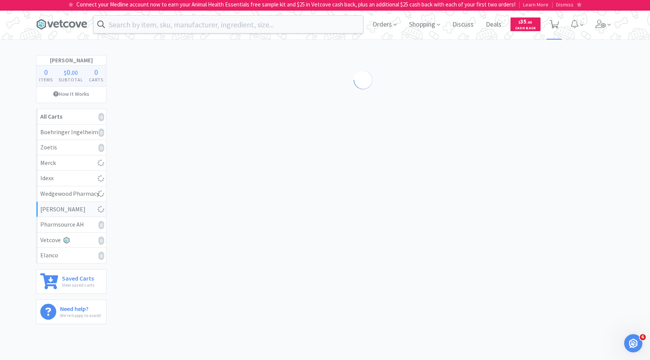
select select "8"
select select "1"
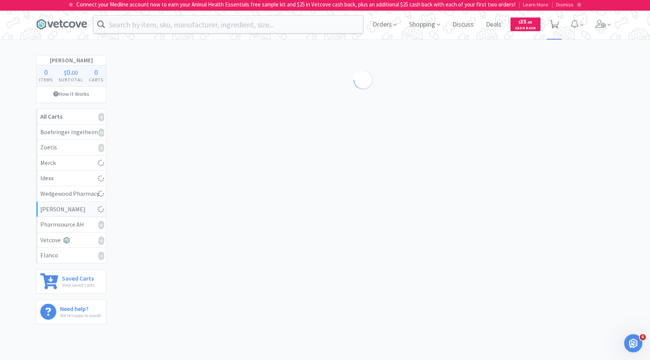
select select "1"
select select "2"
select select "3"
select select "1"
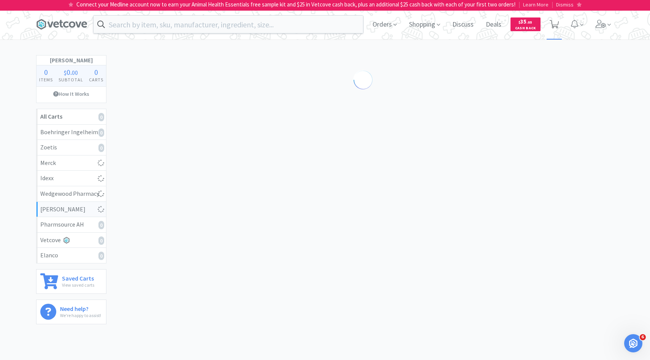
select select "12"
select select "1"
select select "5"
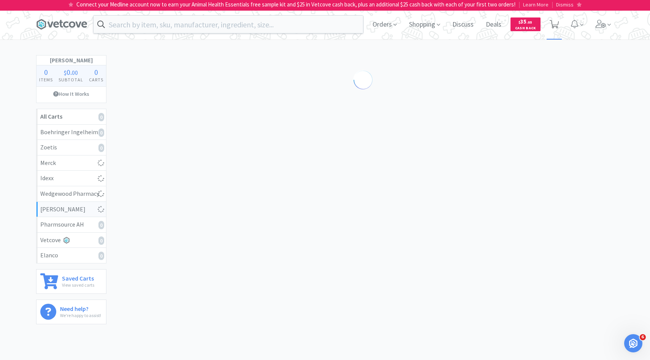
select select "1"
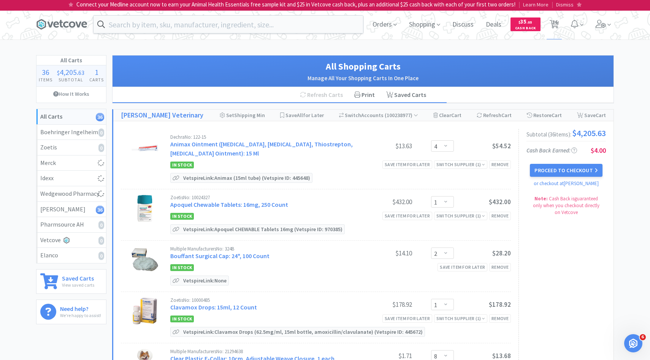
select select "1"
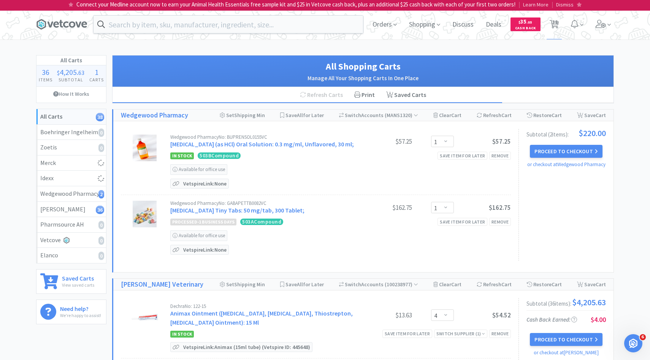
select select "2"
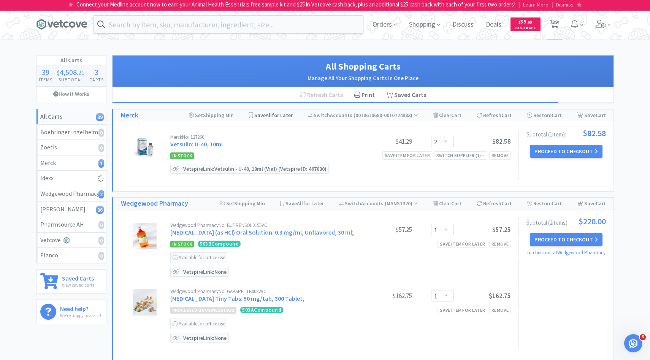
select select "1"
select select "5"
select select "1"
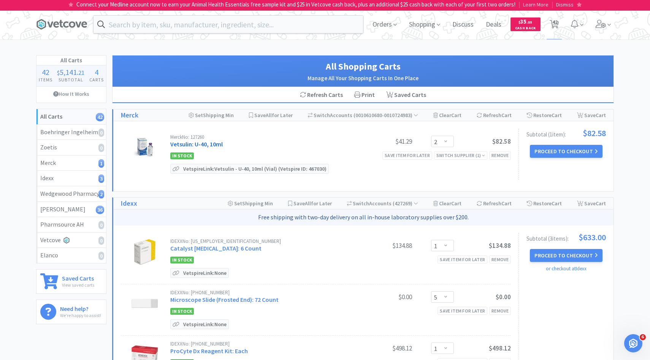
click at [212, 145] on link "Vetsulin: U-40, 10ml" at bounding box center [196, 144] width 52 height 8
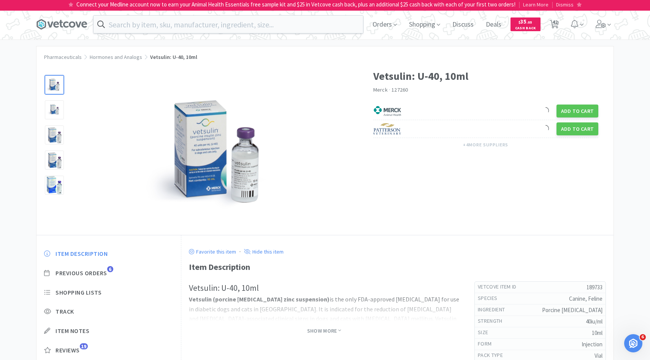
scroll to position [23, 0]
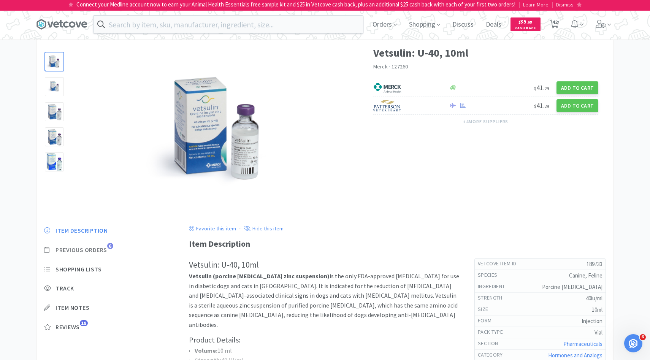
click at [104, 249] on span "Previous Orders" at bounding box center [81, 250] width 52 height 8
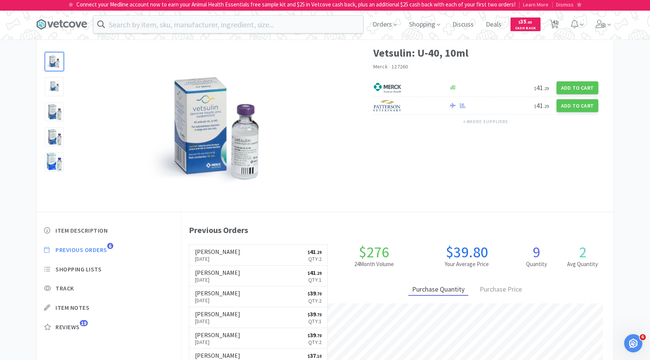
scroll to position [209, 432]
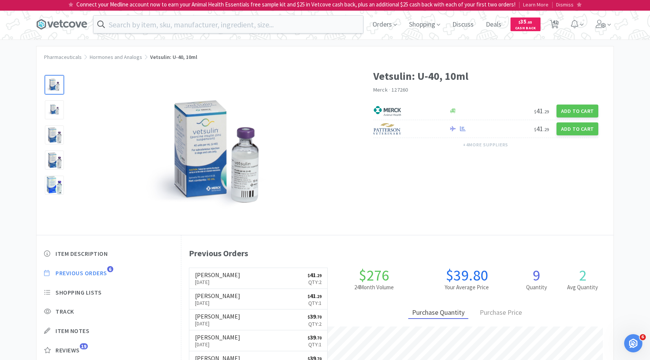
select select "2"
select select "1"
select select "5"
select select "1"
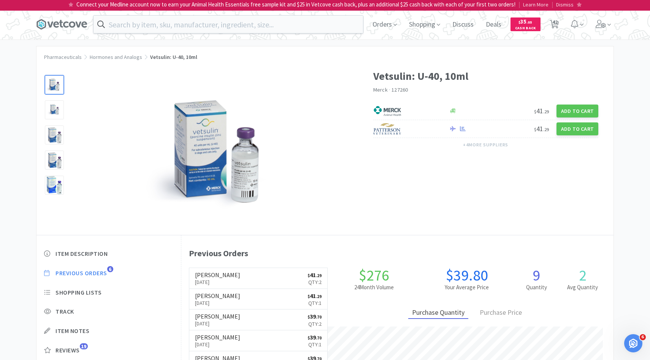
select select "1"
select select "4"
select select "1"
select select "2"
select select "1"
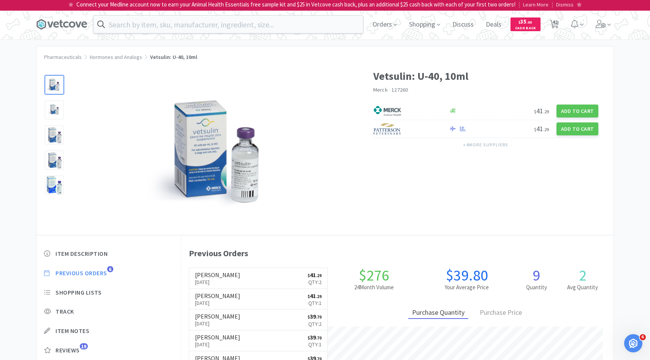
select select "8"
select select "5"
select select "6"
select select "5"
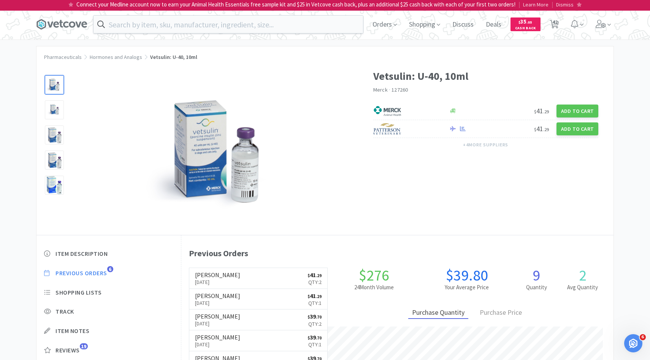
select select "5"
select select "1"
select select "4"
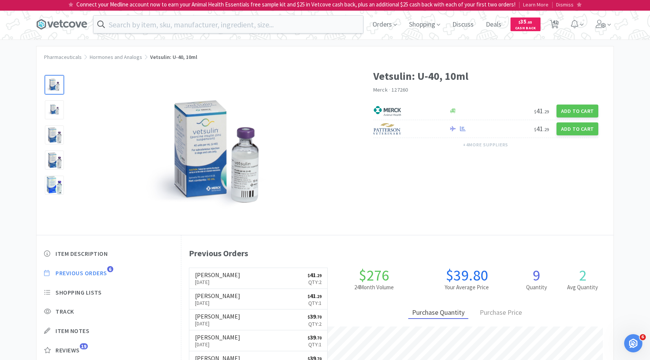
select select "4"
select select "1"
select select "5"
select select "3"
select select "8"
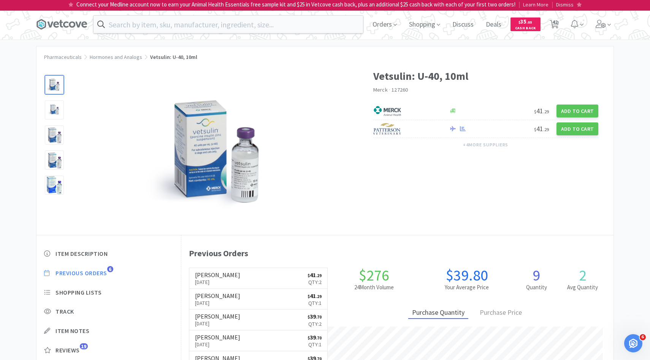
select select "8"
select select "1"
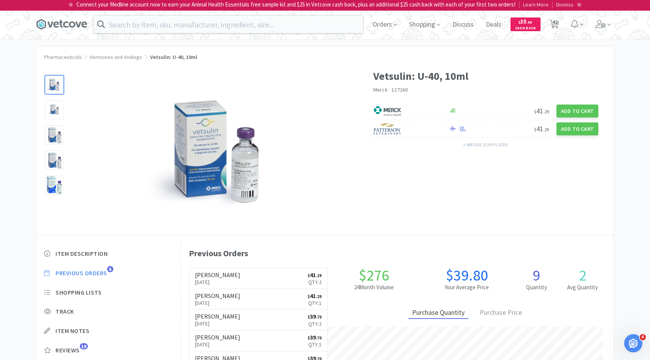
select select "1"
select select "2"
select select "3"
select select "1"
select select "12"
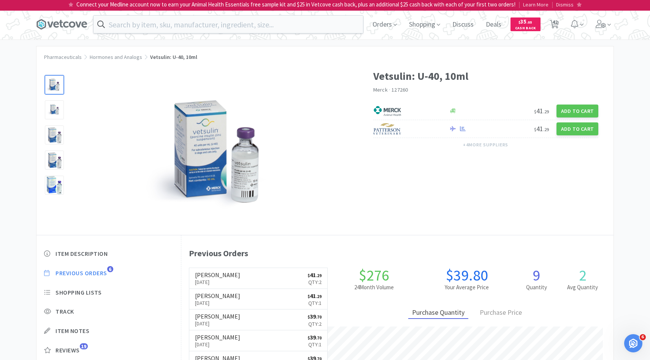
select select "1"
select select "5"
select select "1"
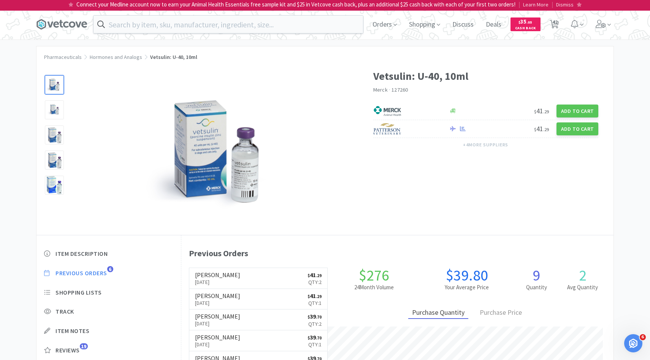
select select "1"
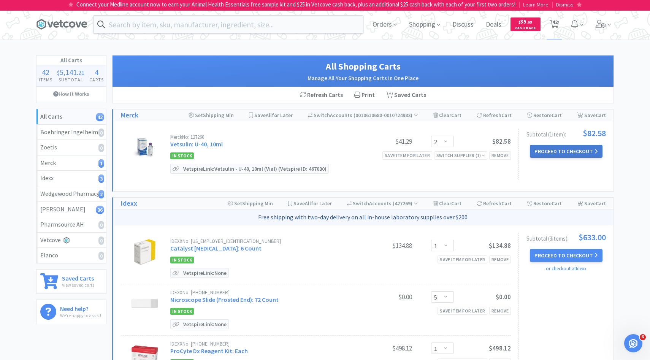
click at [555, 156] on button "Proceed to Checkout" at bounding box center [566, 151] width 72 height 13
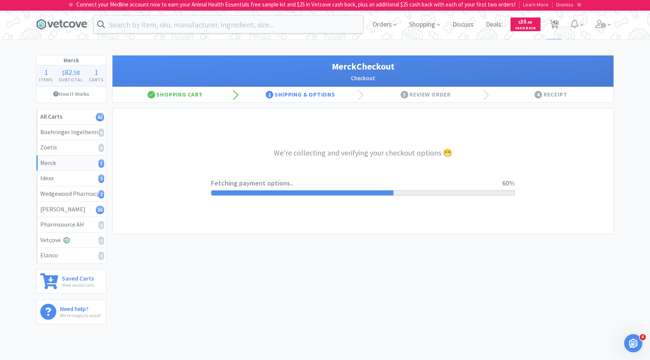
select select "INVOICE"
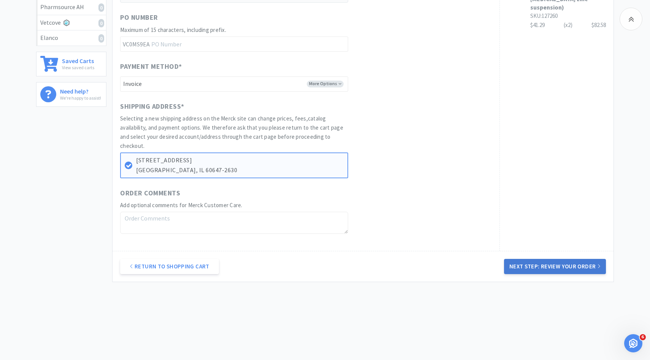
click at [519, 266] on button "Next Step: Review Your Order" at bounding box center [555, 266] width 102 height 15
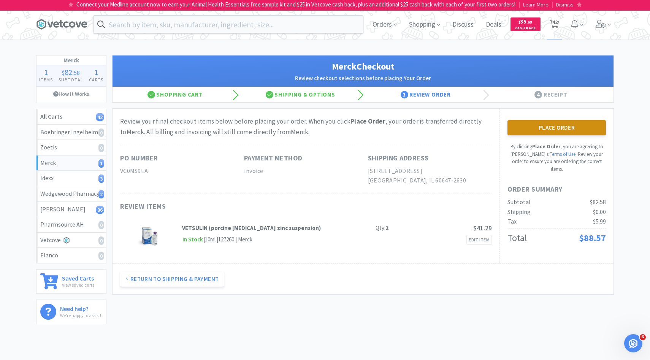
click at [535, 131] on button "Place Order" at bounding box center [556, 127] width 98 height 15
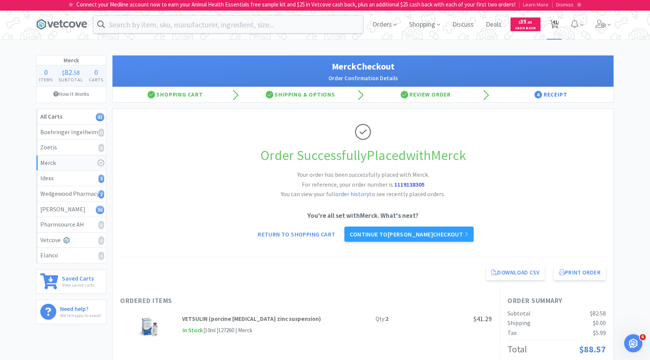
click at [554, 27] on span "41" at bounding box center [554, 22] width 5 height 30
select select "1"
select select "5"
select select "1"
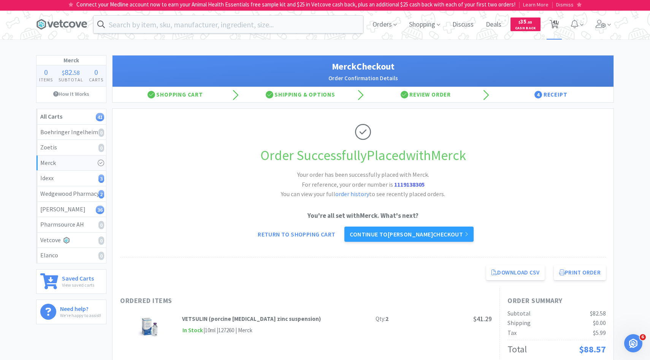
select select "1"
select select "4"
select select "1"
select select "2"
select select "1"
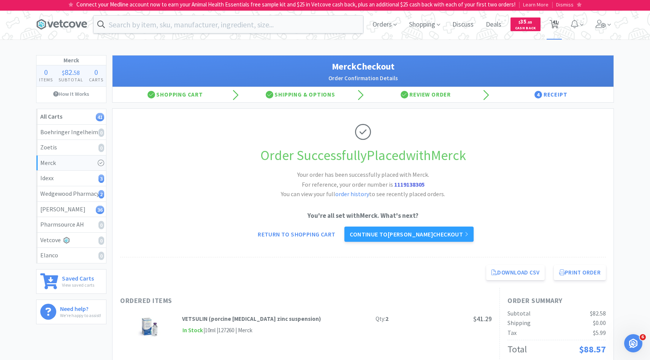
select select "8"
select select "5"
select select "6"
select select "5"
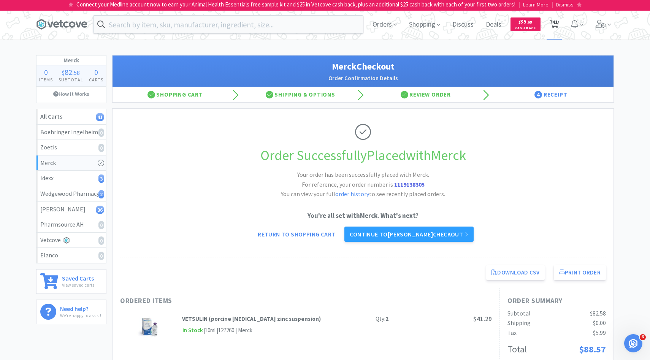
select select "5"
select select "1"
select select "4"
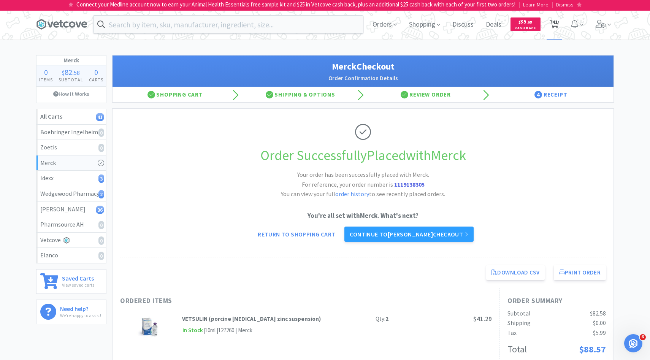
select select "4"
select select "1"
select select "5"
select select "3"
select select "8"
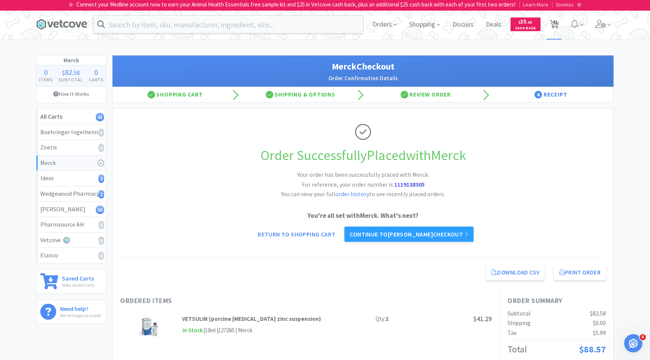
select select "8"
select select "1"
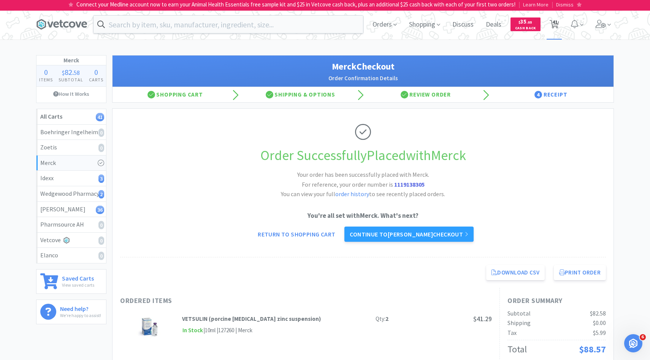
select select "1"
select select "2"
select select "3"
select select "1"
select select "12"
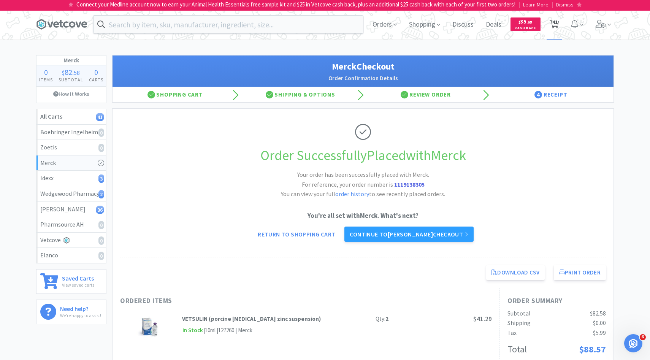
select select "1"
select select "5"
select select "1"
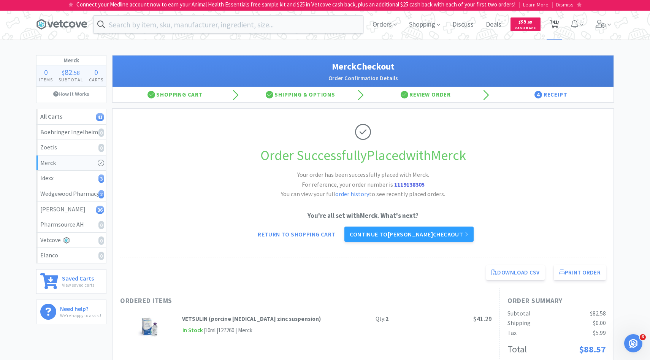
select select "1"
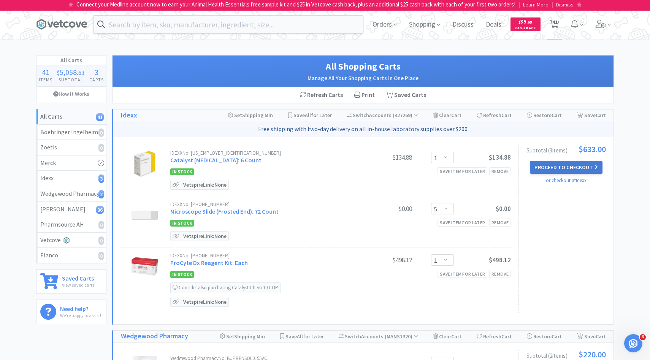
click at [552, 165] on button "Proceed to Checkout" at bounding box center [566, 167] width 72 height 13
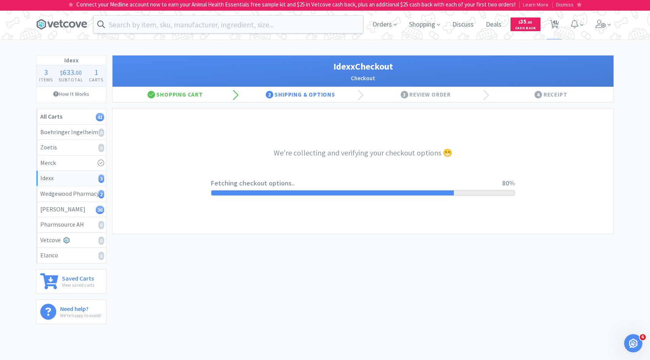
select select "904"
select select "003"
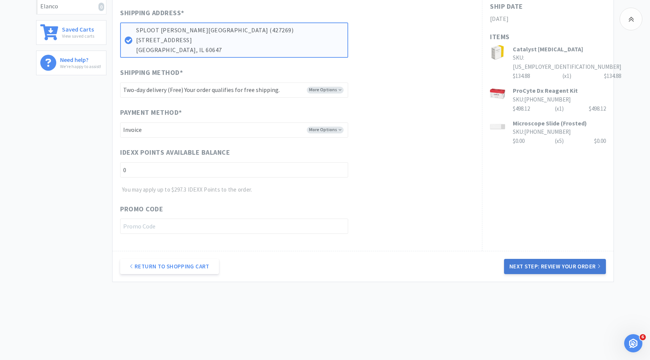
click at [514, 264] on button "Next Step: Review Your Order" at bounding box center [555, 266] width 102 height 15
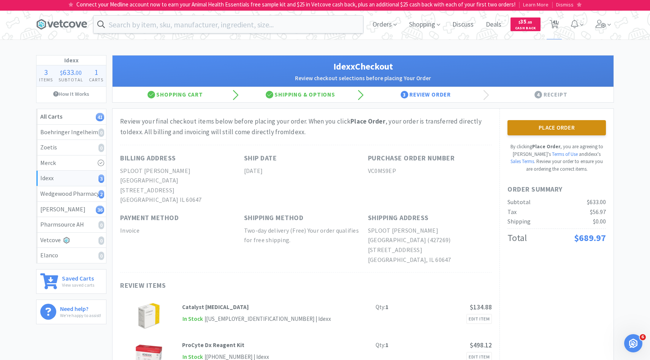
click at [525, 129] on button "Place Order" at bounding box center [556, 127] width 98 height 15
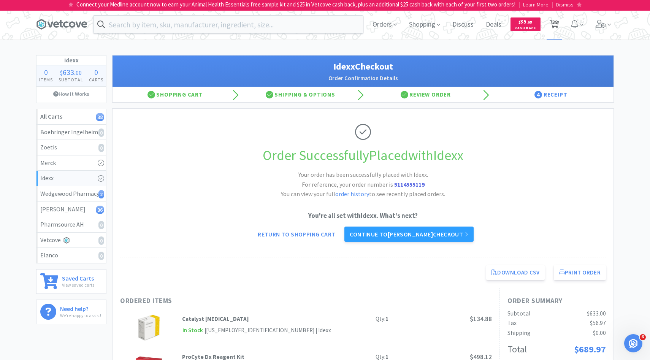
click at [552, 22] on span "38" at bounding box center [554, 22] width 5 height 30
select select "1"
select select "4"
select select "1"
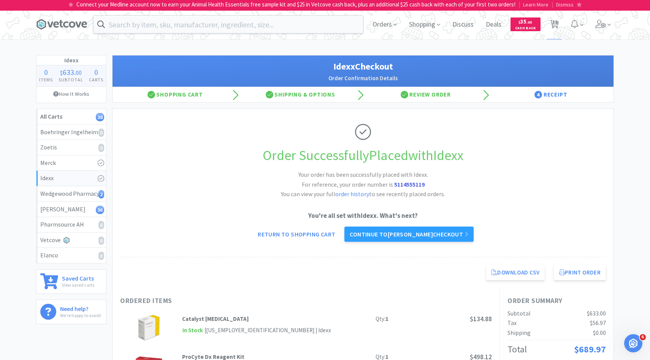
select select "2"
select select "1"
select select "8"
select select "5"
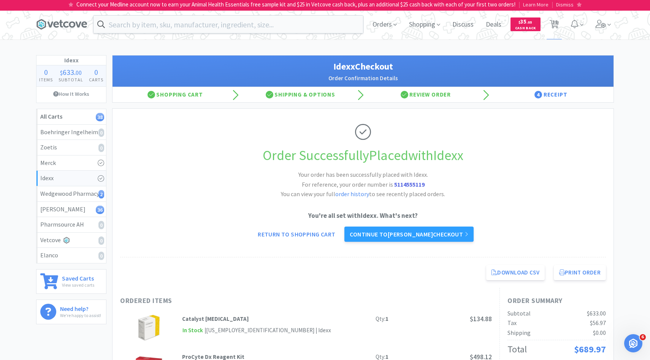
select select "6"
select select "5"
select select "1"
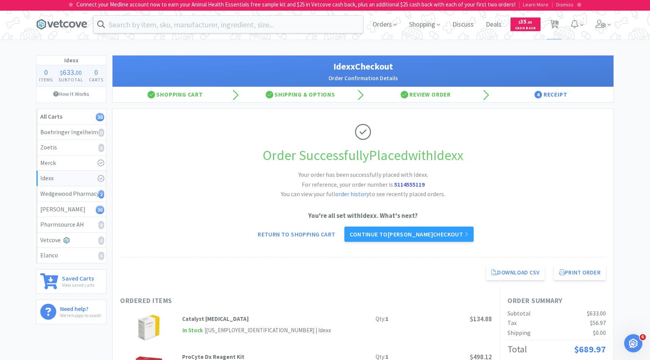
select select "1"
select select "4"
select select "1"
select select "5"
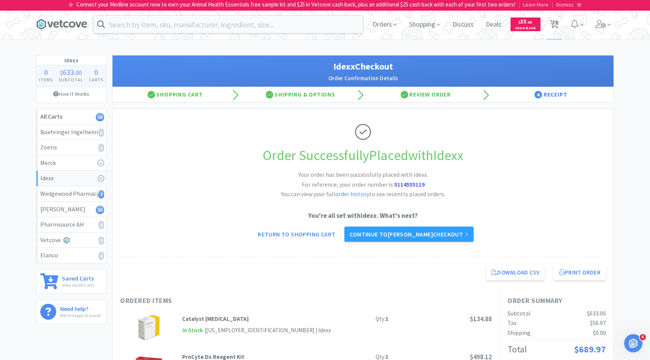
select select "3"
select select "8"
select select "1"
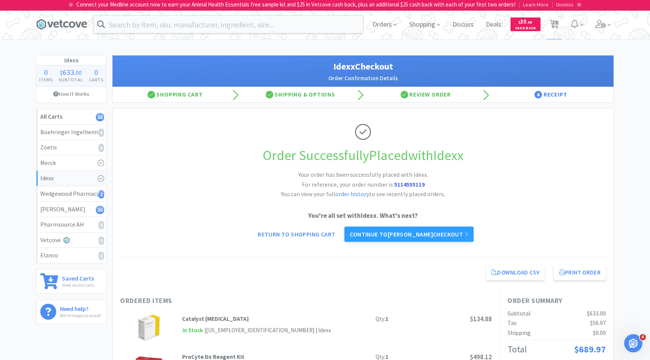
select select "1"
select select "2"
select select "3"
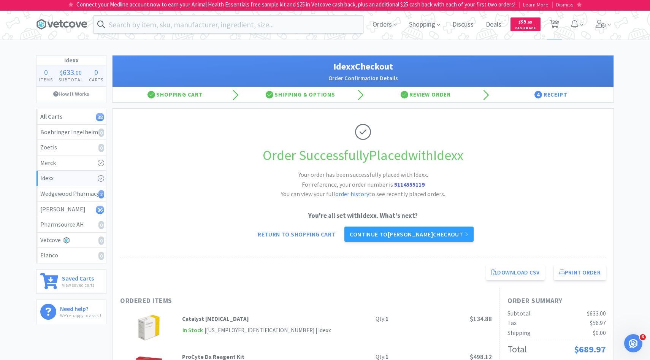
select select "1"
select select "12"
select select "1"
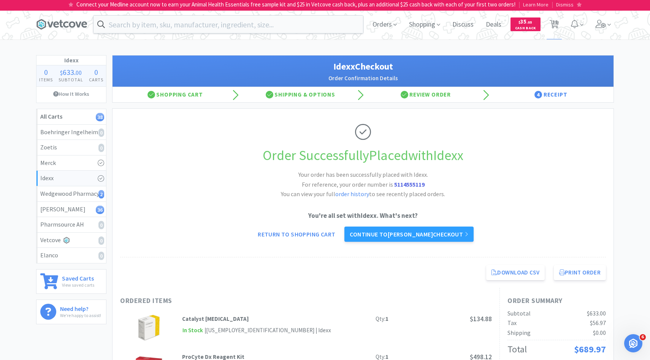
select select "5"
select select "1"
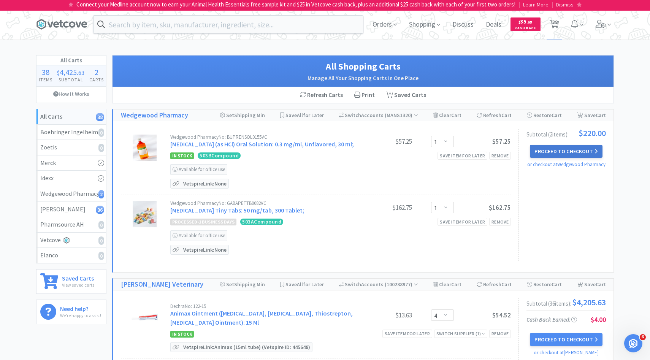
click at [581, 150] on button "Proceed to Checkout" at bounding box center [566, 151] width 72 height 13
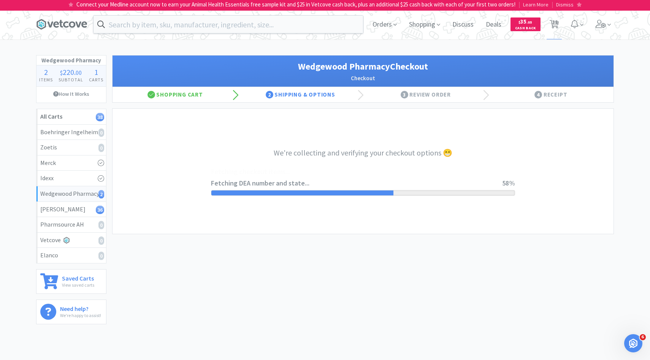
select select "IL"
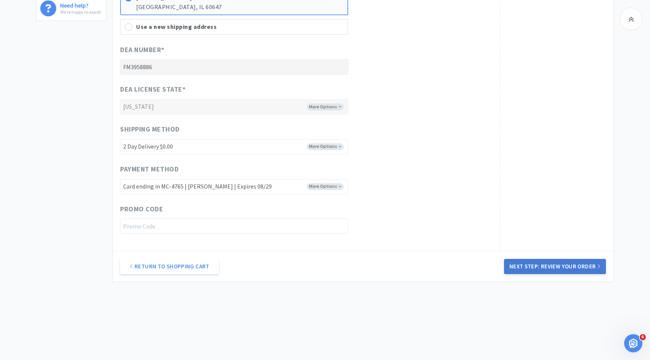
click at [526, 261] on button "Next Step: Review Your Order" at bounding box center [555, 266] width 102 height 15
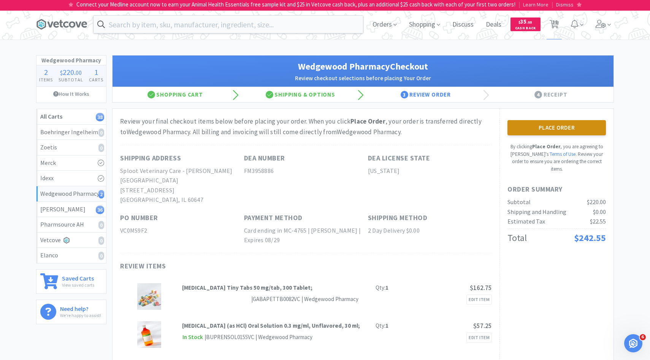
click at [566, 130] on button "Place Order" at bounding box center [556, 127] width 98 height 15
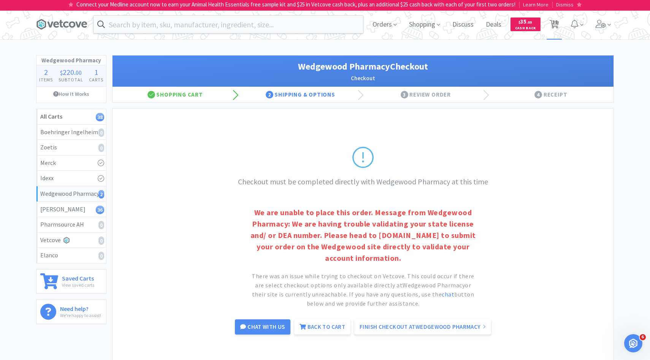
click at [557, 32] on span "38" at bounding box center [554, 22] width 5 height 30
select select "1"
select select "4"
select select "1"
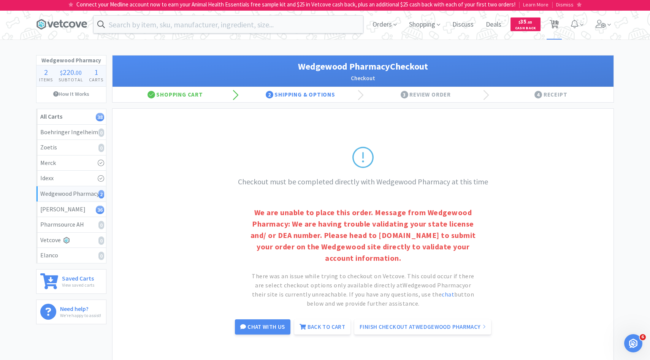
select select "2"
select select "1"
select select "8"
select select "5"
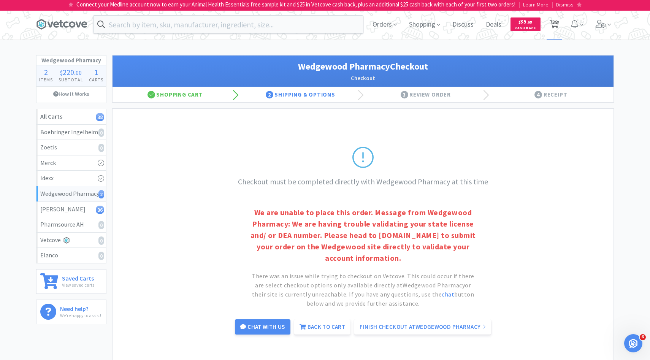
select select "6"
select select "5"
select select "1"
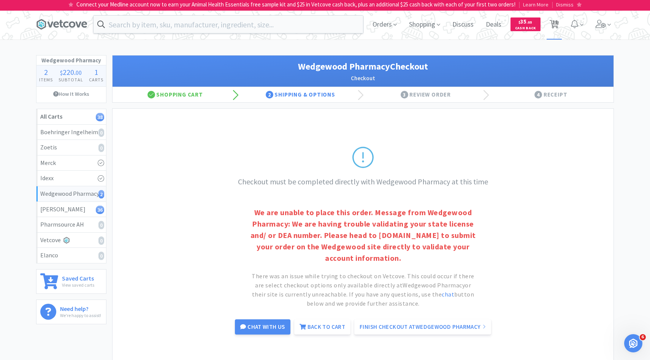
select select "1"
select select "4"
select select "1"
select select "5"
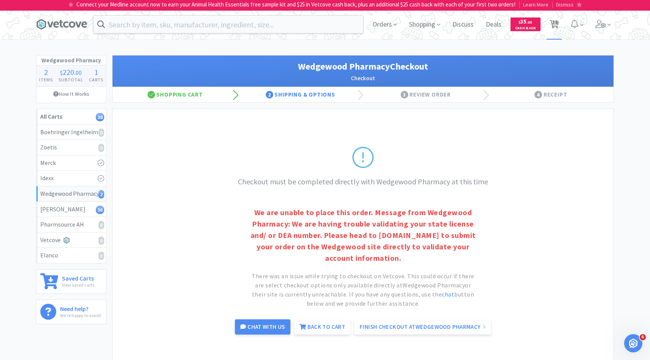
select select "3"
select select "8"
select select "1"
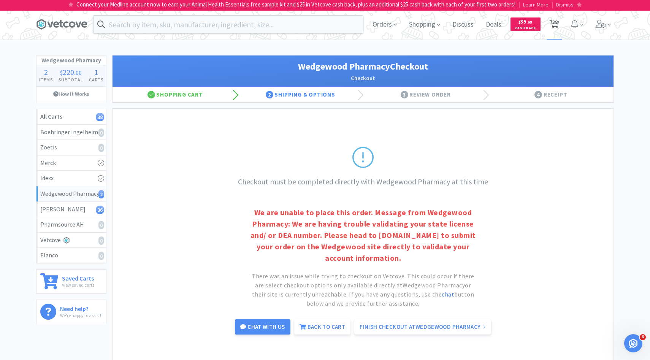
select select "1"
select select "2"
select select "3"
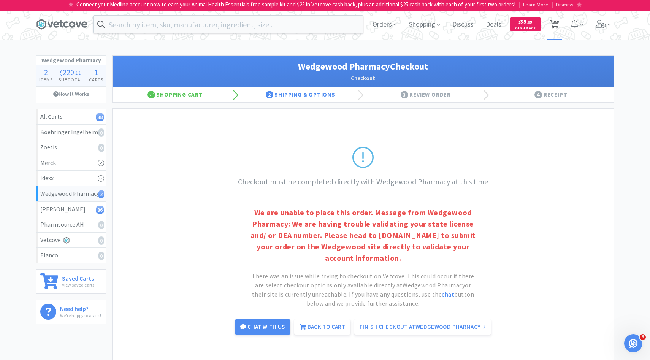
select select "1"
select select "12"
select select "1"
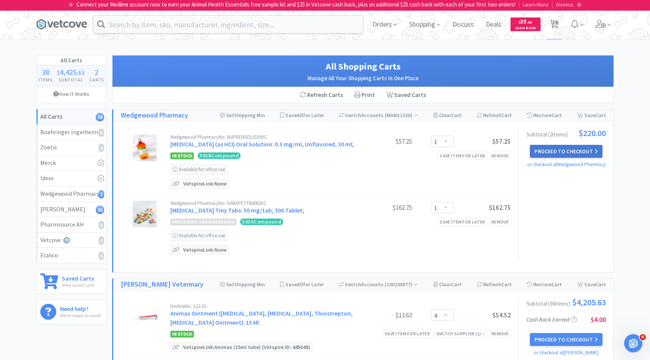
click at [550, 153] on button "Proceed to Checkout" at bounding box center [566, 151] width 72 height 13
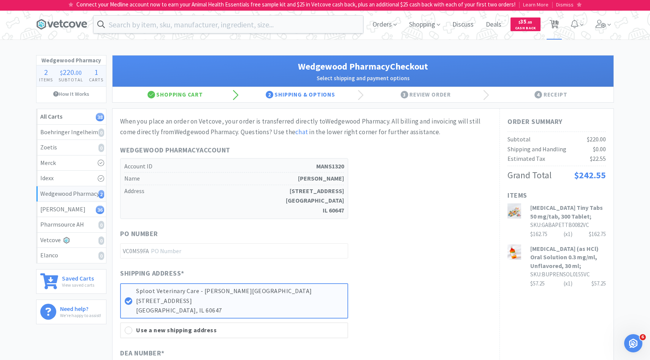
click at [558, 27] on span "38" at bounding box center [554, 24] width 16 height 30
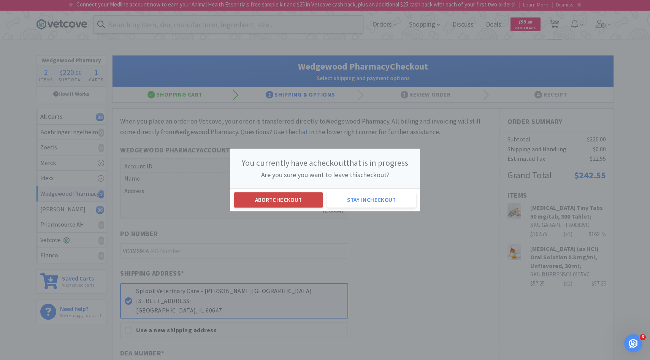
click at [301, 196] on button "Abort checkout" at bounding box center [278, 199] width 89 height 15
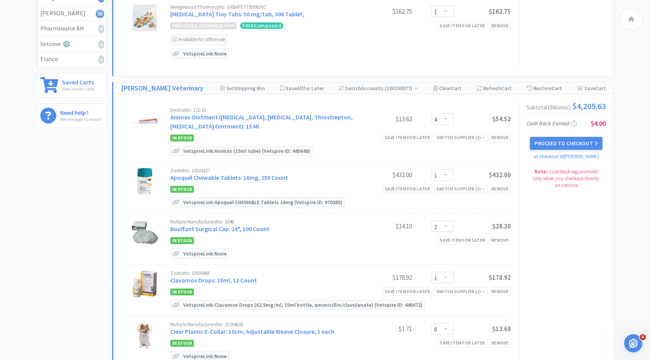
scroll to position [221, 0]
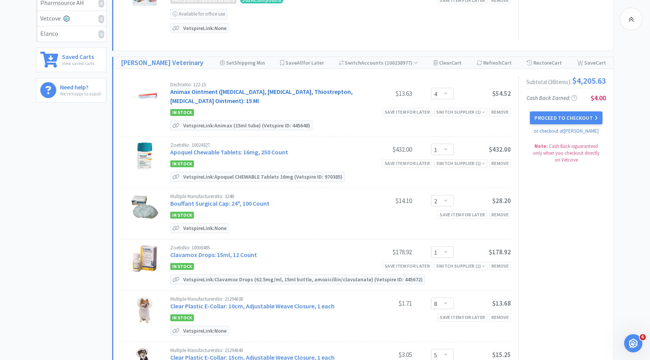
click at [294, 90] on link "Animax Ointment ([MEDICAL_DATA], [MEDICAL_DATA], Thiostrepton, [MEDICAL_DATA] O…" at bounding box center [261, 96] width 182 height 17
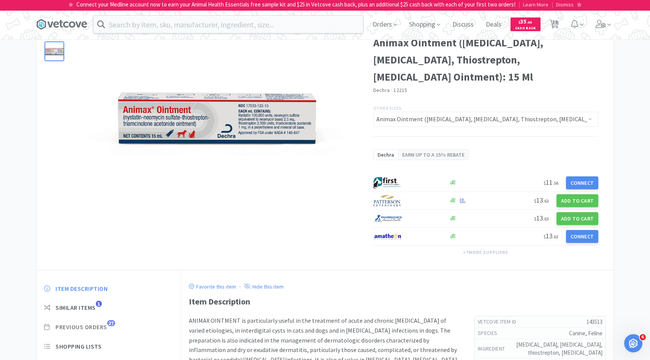
click at [108, 328] on span "Previous Orders 27" at bounding box center [108, 327] width 129 height 8
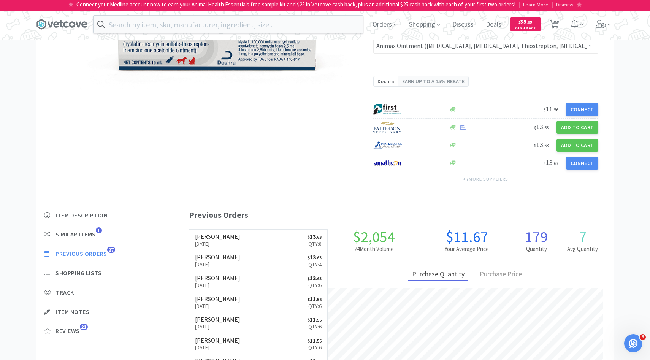
scroll to position [109, 0]
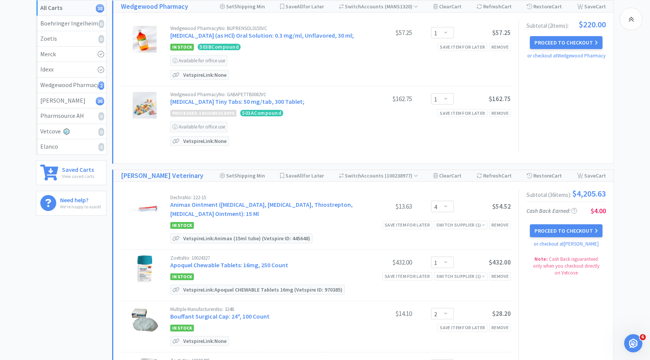
scroll to position [221, 0]
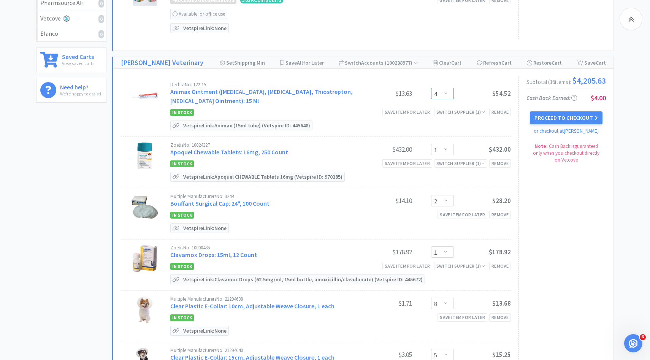
click at [440, 98] on select "Enter Quantity 1 2 3 4 5 6 7 8 9 10 11 12 13 14 15 16 17 18 19 20 Enter Quantity" at bounding box center [442, 93] width 23 height 11
click at [431, 88] on select "Enter Quantity 1 2 3 4 5 6 7 8 9 10 11 12 13 14 15 16 17 18 19 20 Enter Quantity" at bounding box center [442, 93] width 23 height 11
click at [258, 150] on link "Apoquel Chewable Tablets: 16mg, 250 Count" at bounding box center [229, 152] width 118 height 8
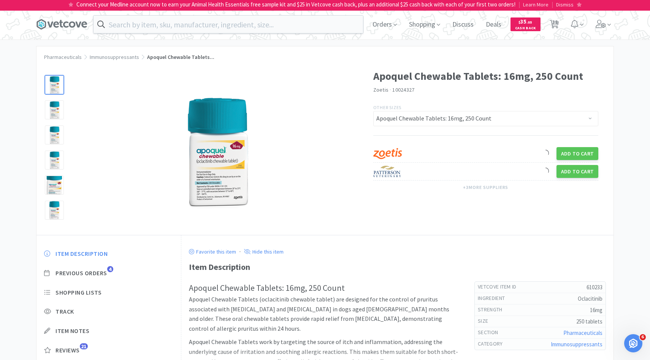
scroll to position [32, 0]
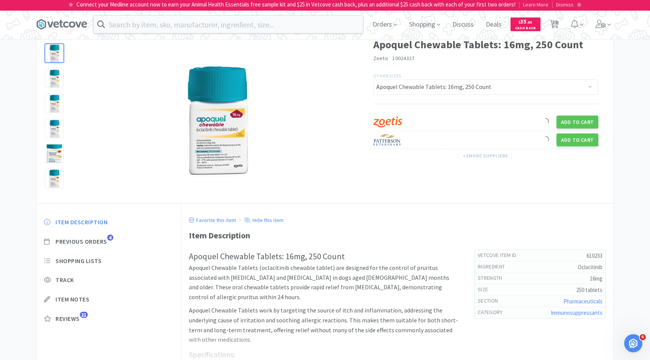
click at [106, 235] on div "Item Description Previous Orders 4 Shopping Lists Track Item Notes Reviews 21" at bounding box center [108, 275] width 144 height 131
click at [106, 243] on span "Previous Orders" at bounding box center [81, 241] width 52 height 8
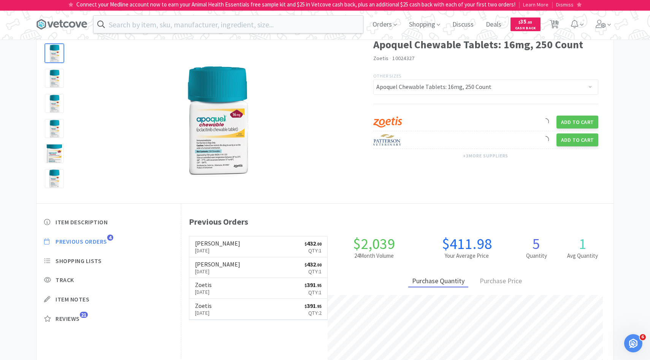
scroll to position [209, 432]
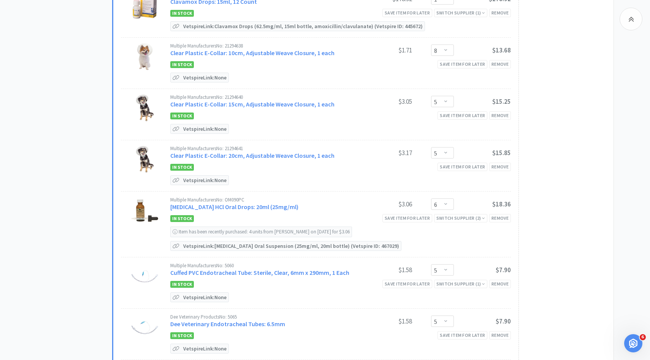
scroll to position [489, 0]
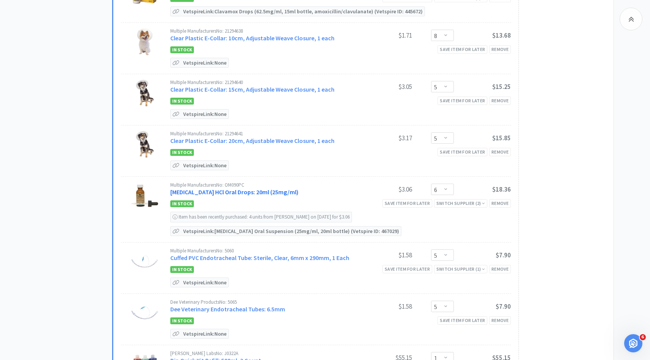
click at [242, 188] on link "[MEDICAL_DATA] HCl Oral Drops: 20ml (25mg/ml)" at bounding box center [234, 192] width 128 height 8
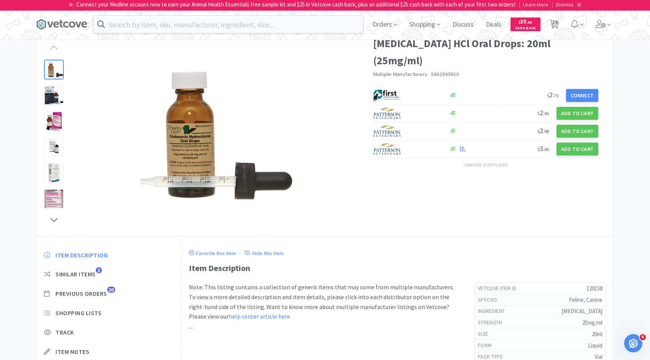
scroll to position [37, 0]
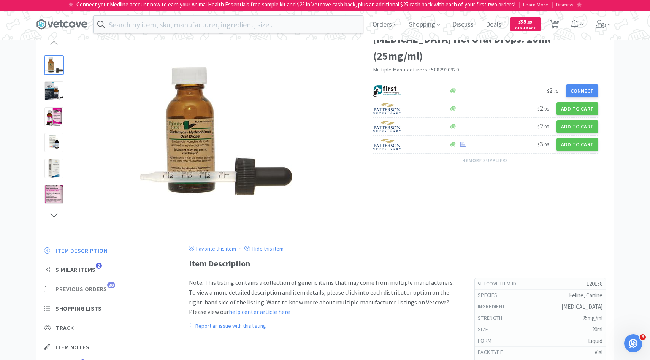
click at [105, 290] on span "Previous Orders" at bounding box center [81, 289] width 52 height 8
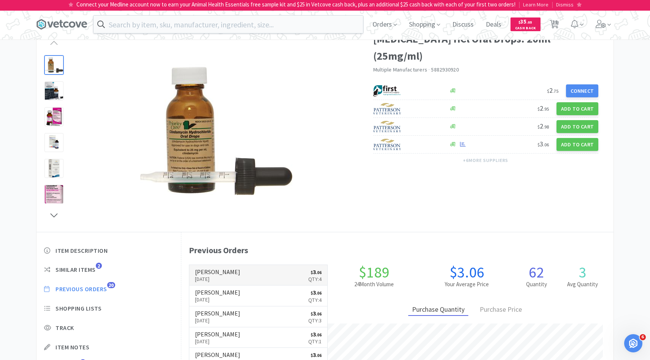
scroll to position [209, 432]
click at [218, 275] on p "[DATE]" at bounding box center [217, 279] width 45 height 8
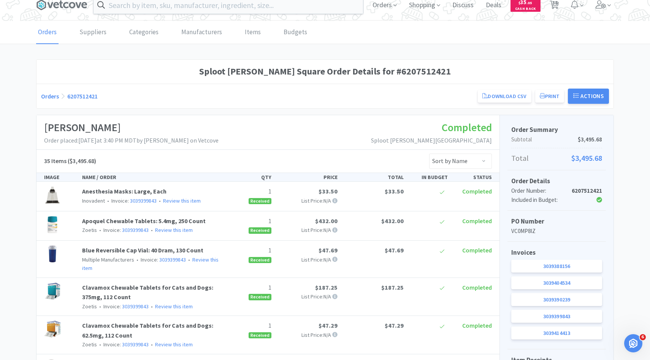
scroll to position [4, 0]
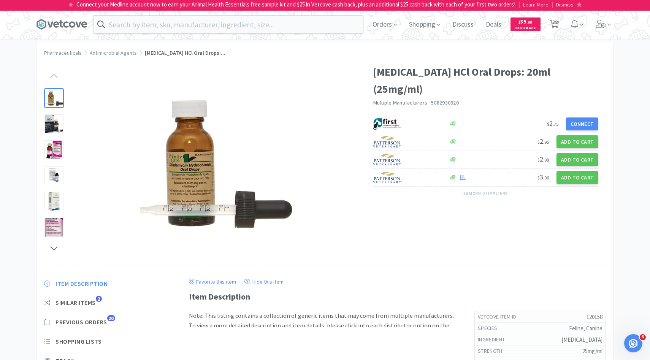
scroll to position [37, 0]
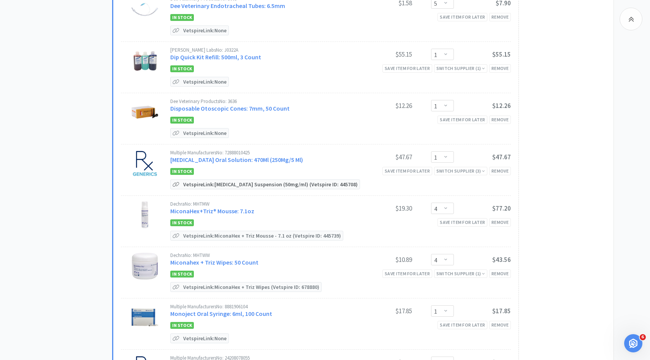
scroll to position [810, 0]
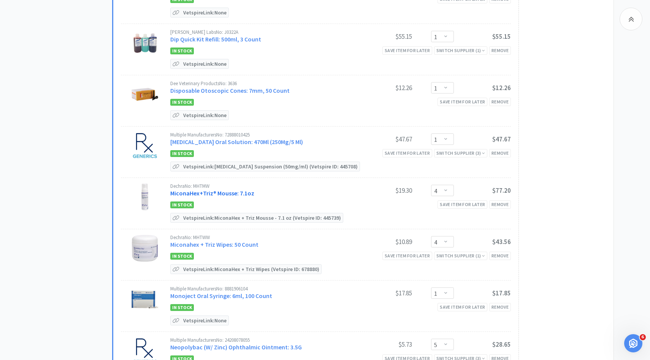
click at [217, 191] on link "MiconaHex+Triz® Mousse: 7.1oz" at bounding box center [212, 193] width 84 height 8
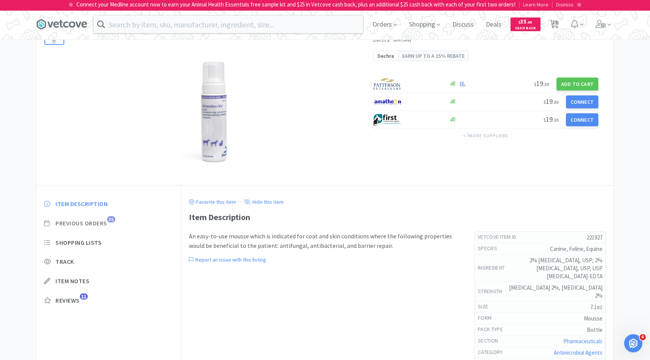
click at [104, 226] on span "Previous Orders" at bounding box center [81, 223] width 52 height 8
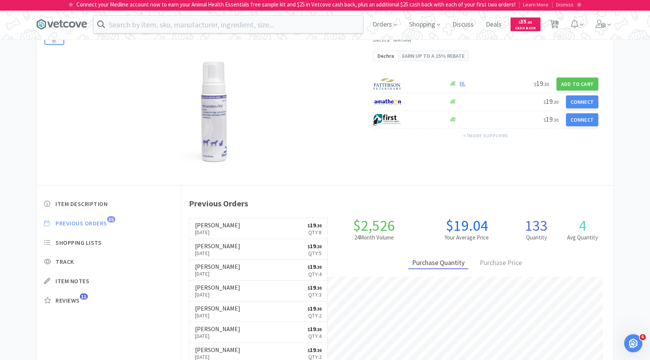
scroll to position [209, 432]
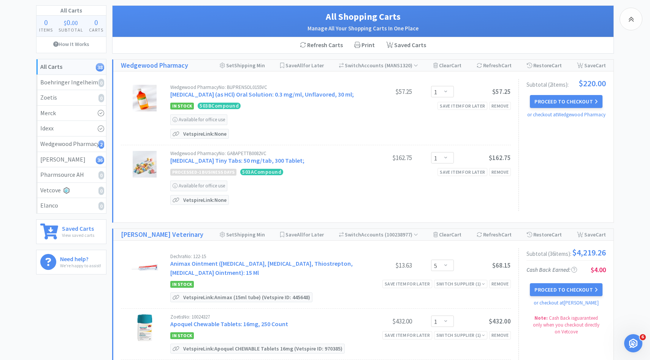
scroll to position [810, 0]
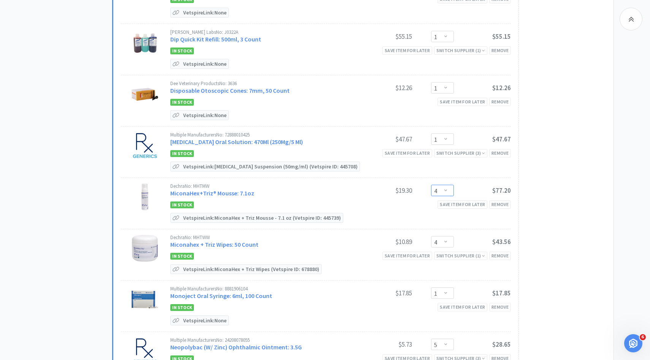
click at [440, 187] on select "Enter Quantity 1 2 3 4 5 6 7 8 9 10 11 12 13 14 15 16 17 18 19 20 Enter Quantity" at bounding box center [442, 190] width 23 height 11
click at [431, 185] on select "Enter Quantity 1 2 3 4 5 6 7 8 9 10 11 12 13 14 15 16 17 18 19 20 Enter Quantity" at bounding box center [442, 190] width 23 height 11
click at [231, 191] on link "MiconaHex+Triz® Mousse: 7.1oz" at bounding box center [212, 193] width 84 height 8
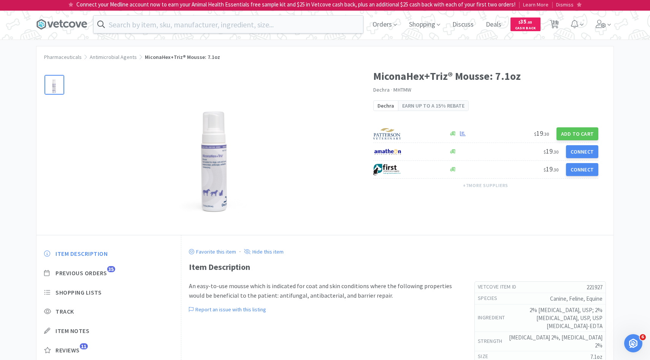
scroll to position [810, 0]
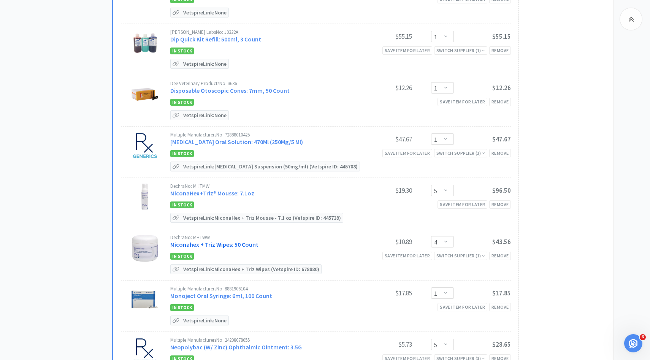
click at [236, 240] on link "Miconahex + Triz Wipes: 50 Count" at bounding box center [214, 244] width 88 height 8
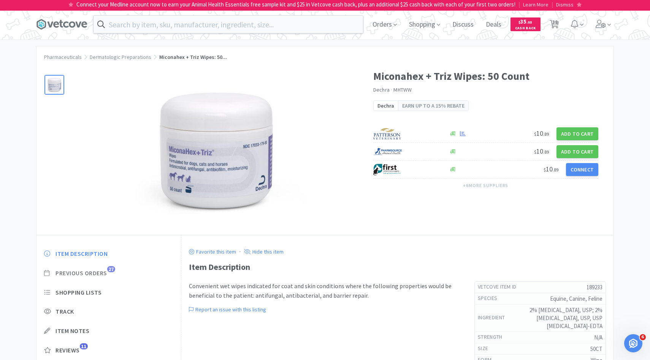
click at [104, 275] on span "Previous Orders" at bounding box center [81, 273] width 52 height 8
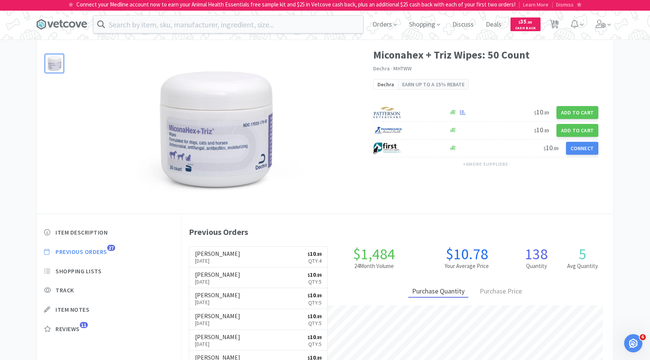
scroll to position [24, 0]
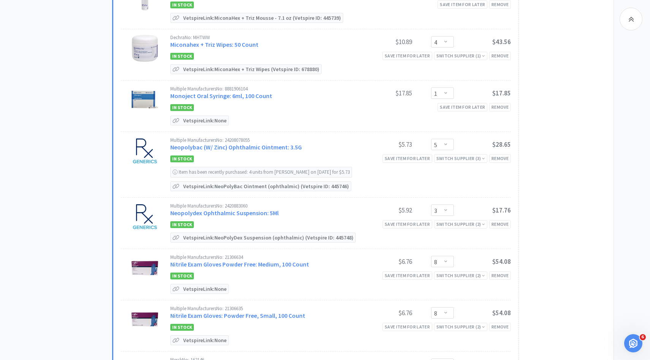
scroll to position [1025, 0]
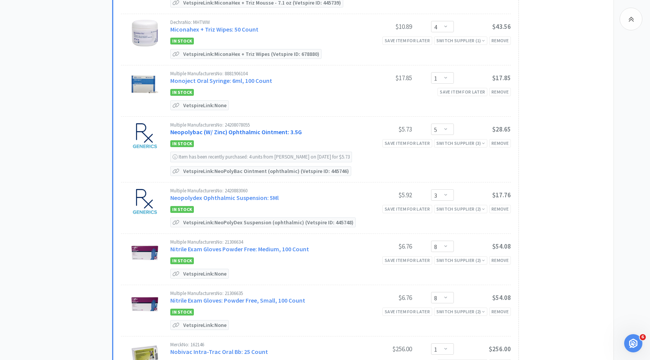
click at [243, 128] on link "Neopolybac (W/ Zinc) Ophthalmic Ointment: 3.5G" at bounding box center [235, 132] width 131 height 8
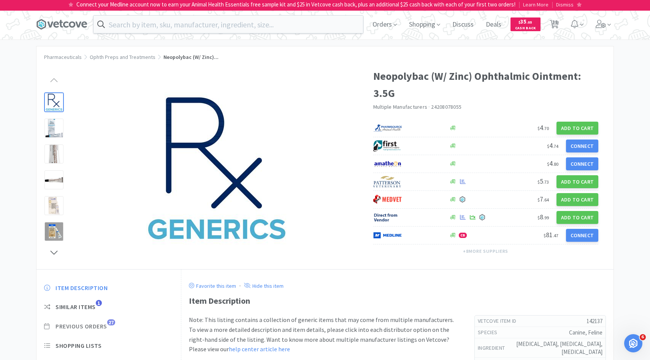
click at [104, 326] on span "Previous Orders" at bounding box center [81, 326] width 52 height 8
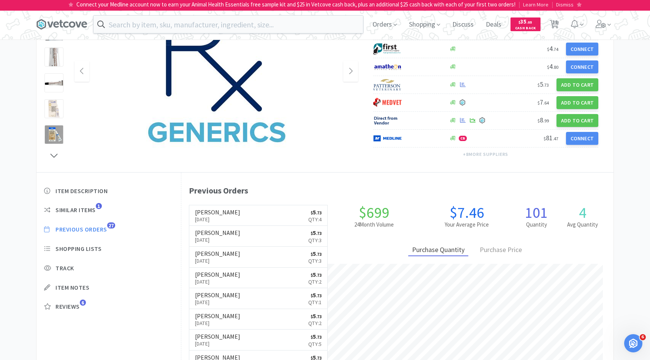
scroll to position [101, 0]
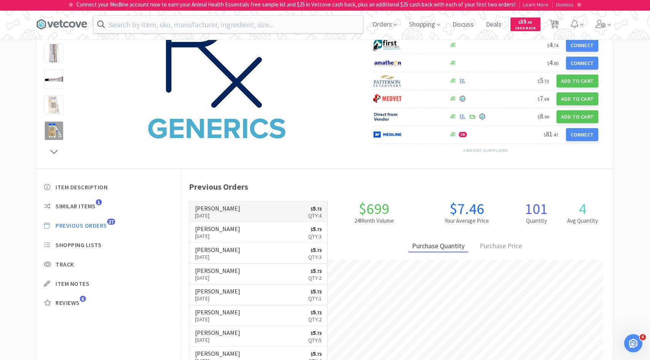
click at [262, 209] on link "[PERSON_NAME] [DATE] $ 5 . 73 Qty: 4" at bounding box center [258, 211] width 138 height 21
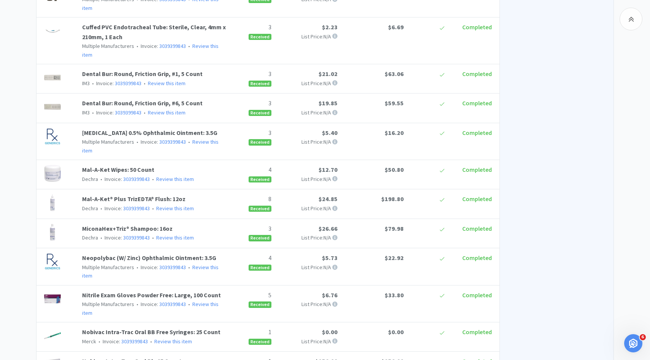
scroll to position [101, 0]
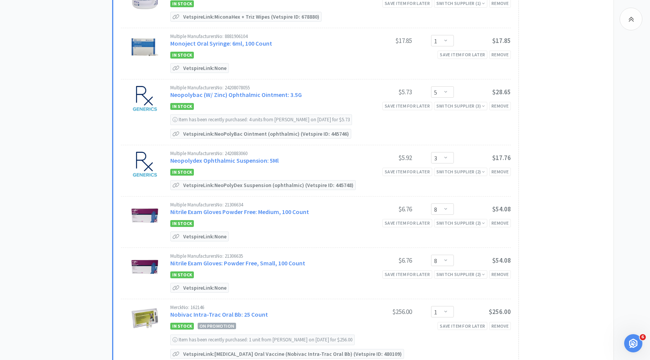
scroll to position [1067, 0]
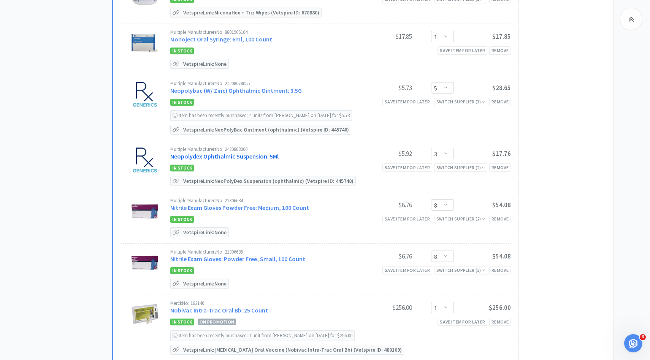
click at [256, 152] on link "Neopolydex Ophthalmic Suspension: 5Ml" at bounding box center [224, 156] width 108 height 8
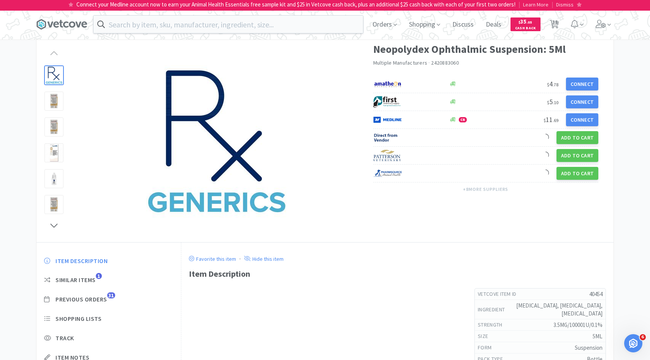
scroll to position [36, 0]
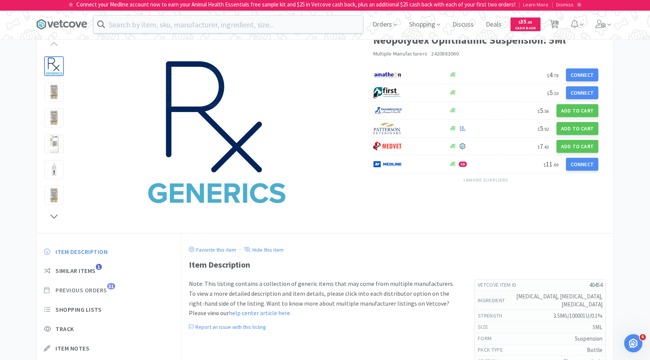
click at [97, 291] on span "Previous Orders" at bounding box center [81, 290] width 52 height 8
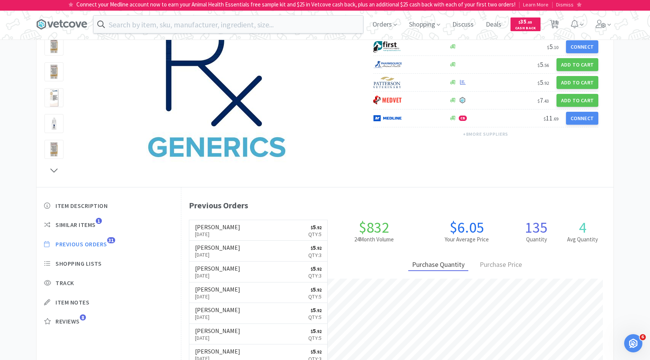
scroll to position [82, 0]
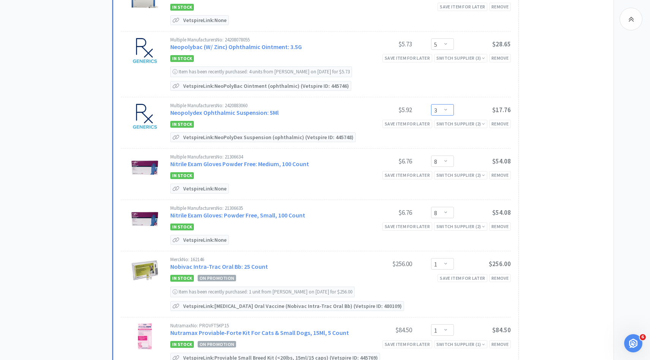
click at [446, 107] on select "Enter Quantity 1 2 3 4 5 6 7 8 9 10 11 12 13 14 15 16 17 18 19 20 Enter Quantity" at bounding box center [442, 109] width 23 height 11
click at [431, 104] on select "Enter Quantity 1 2 3 4 5 6 7 8 9 10 11 12 13 14 15 16 17 18 19 20 Enter Quantity" at bounding box center [442, 109] width 23 height 11
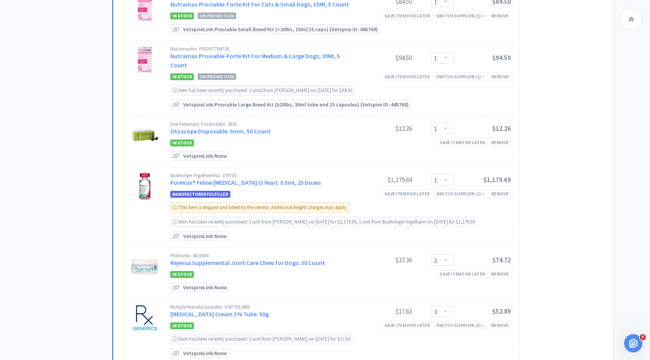
scroll to position [1440, 0]
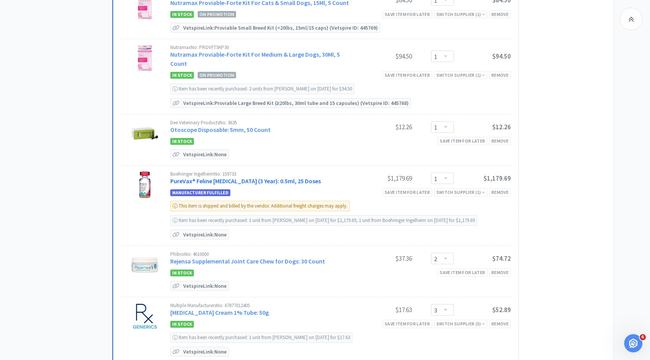
click at [288, 177] on link "PureVax® Feline [MEDICAL_DATA] (3 Year): 0.5ml, 25 Doses" at bounding box center [245, 181] width 150 height 8
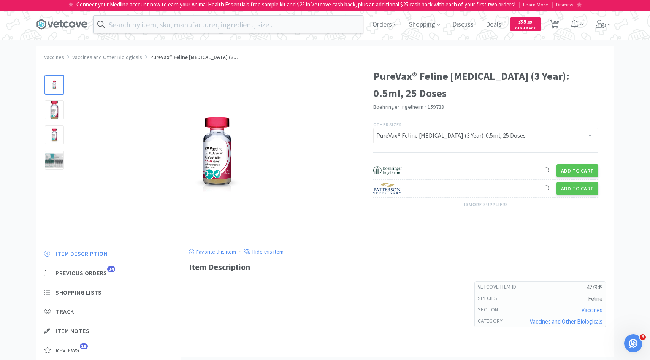
scroll to position [36, 0]
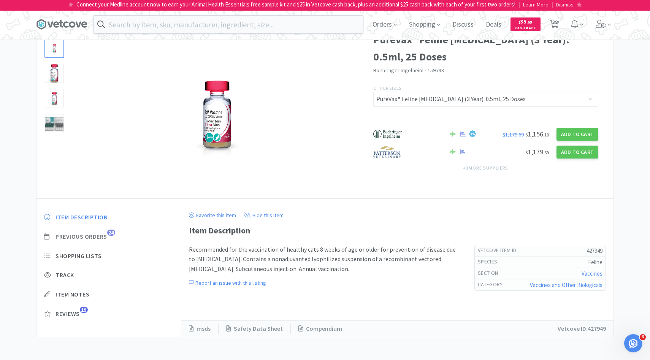
click at [110, 231] on span "24" at bounding box center [111, 232] width 8 height 6
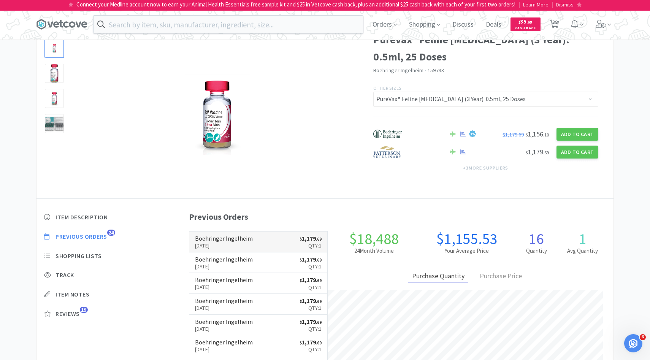
scroll to position [209, 432]
click at [220, 236] on h6 "Boehringer Ingelheim" at bounding box center [224, 238] width 58 height 6
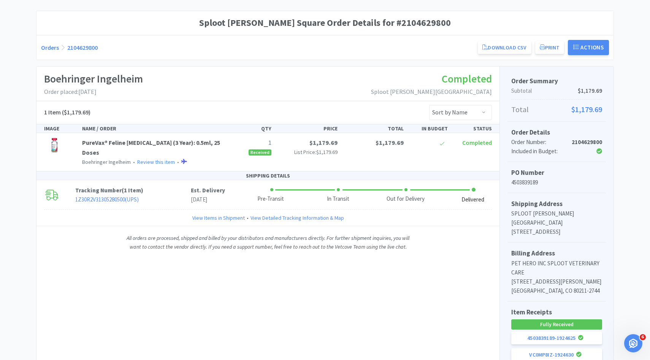
scroll to position [59, 0]
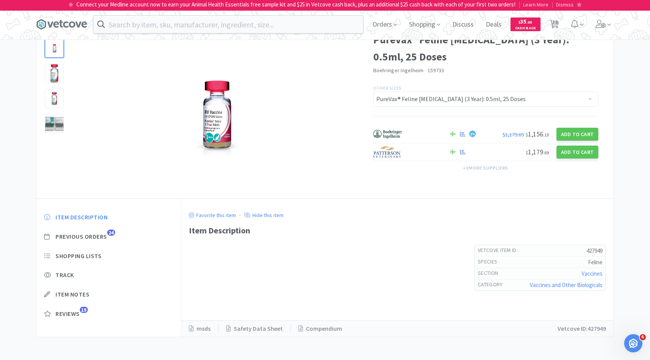
scroll to position [36, 0]
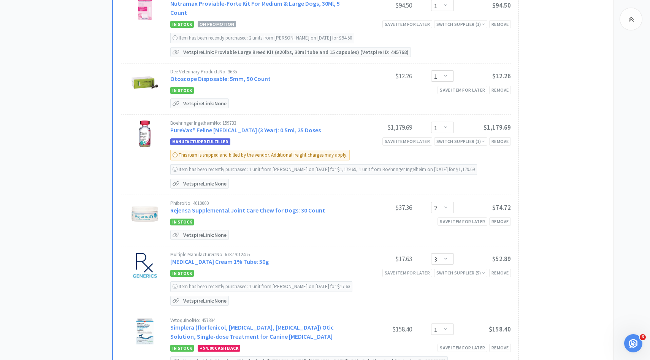
scroll to position [1496, 0]
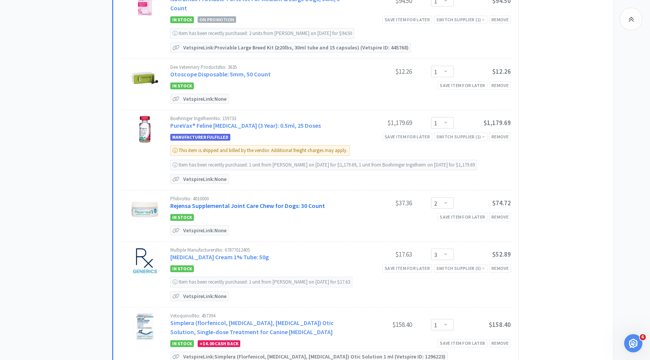
click at [261, 202] on link "Rejensa Supplemental Joint Care Chew for Dogs: 30 Count" at bounding box center [247, 206] width 155 height 8
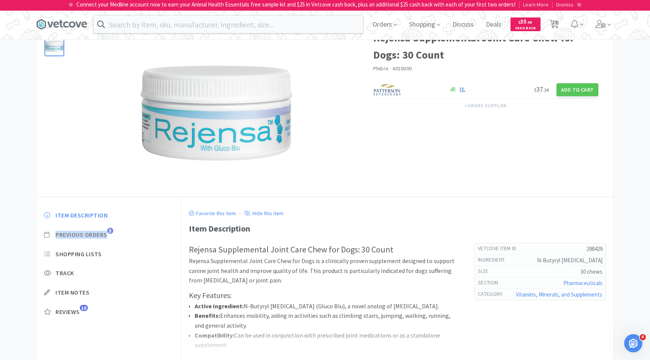
click at [106, 231] on span "Previous Orders" at bounding box center [81, 235] width 52 height 8
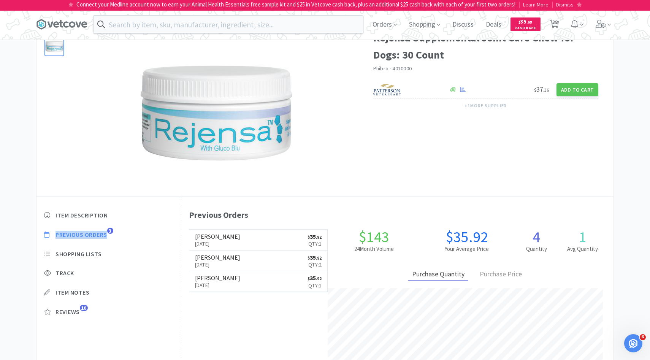
scroll to position [209, 432]
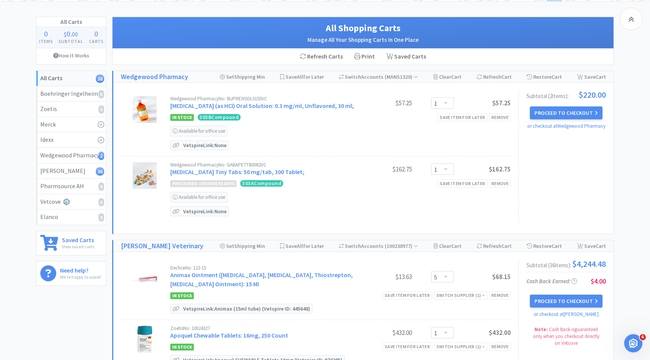
scroll to position [1496, 0]
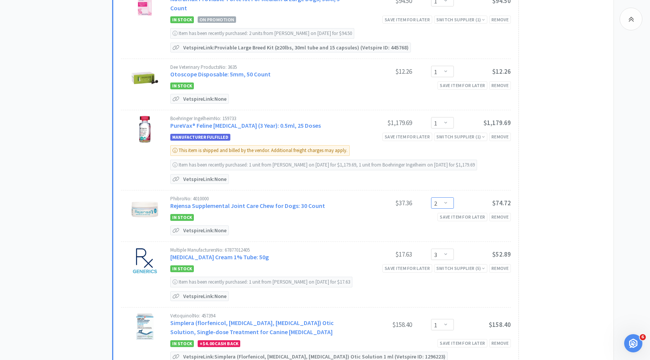
click at [436, 197] on select "Enter Quantity 1 2 3 4 5 6 7 8 9 10 11 12 13 14 15 16 17 18 19 20 Enter Quantity" at bounding box center [442, 202] width 23 height 11
click at [431, 197] on select "Enter Quantity 1 2 3 4 5 6 7 8 9 10 11 12 13 14 15 16 17 18 19 20 Enter Quantity" at bounding box center [442, 202] width 23 height 11
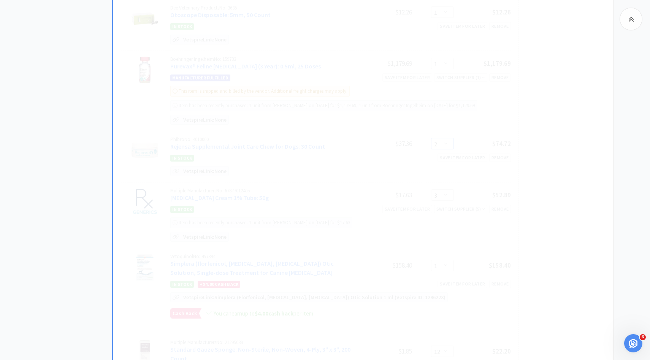
scroll to position [1577, 0]
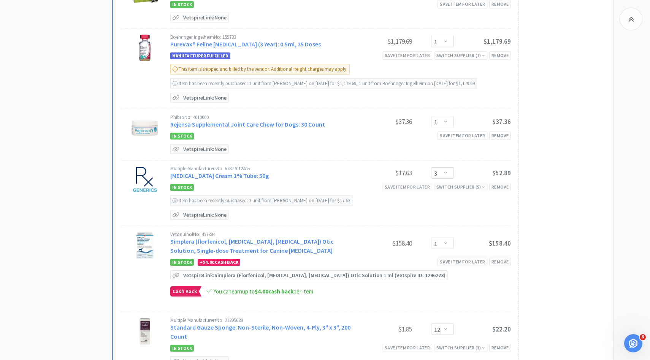
click at [257, 166] on div "Multiple Manufacturers No: 67877012405 [MEDICAL_DATA] Cream 1% Tube: 50g" at bounding box center [262, 173] width 185 height 14
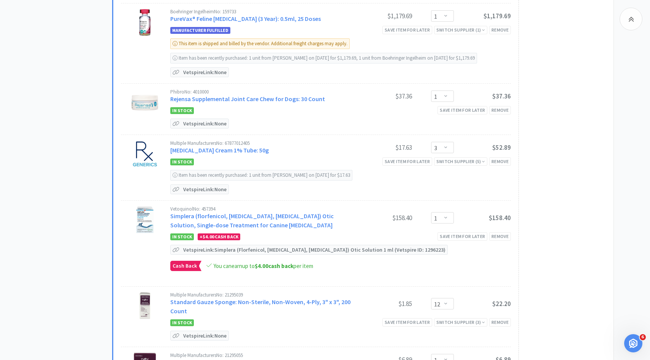
scroll to position [1629, 0]
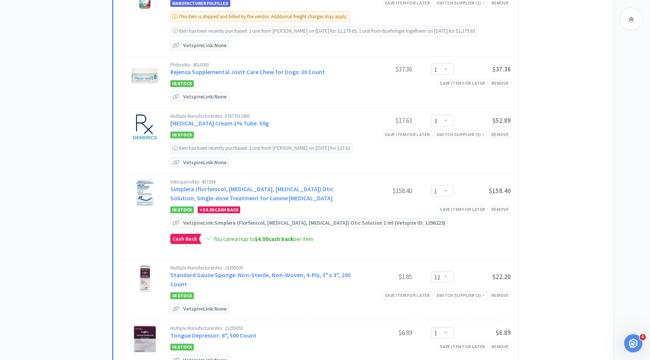
click at [254, 119] on link "[MEDICAL_DATA] Cream 1% Tube: 50g" at bounding box center [219, 123] width 98 height 8
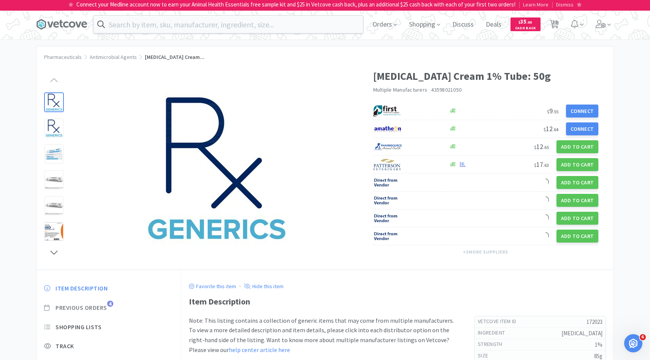
click at [100, 307] on span "Previous Orders" at bounding box center [81, 308] width 52 height 8
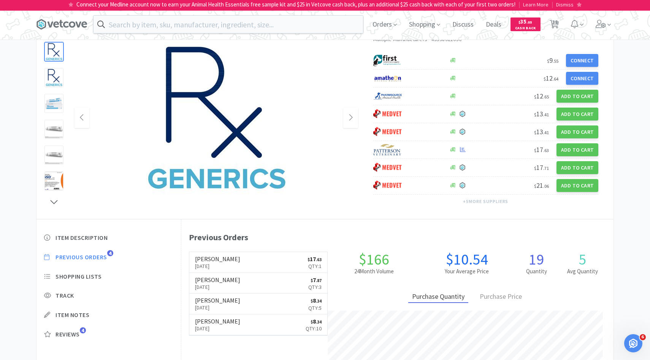
scroll to position [53, 0]
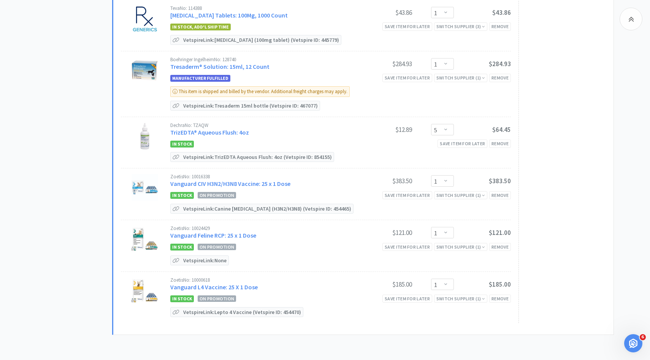
scroll to position [2017, 0]
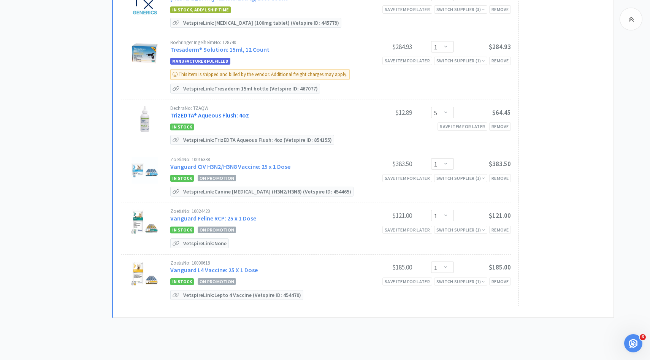
click at [239, 111] on link "TrizEDTA® Aqueous Flush: 4oz" at bounding box center [209, 115] width 79 height 8
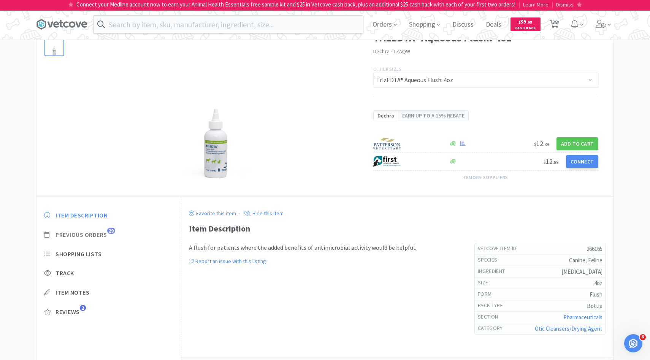
click at [103, 234] on span "Previous Orders" at bounding box center [81, 235] width 52 height 8
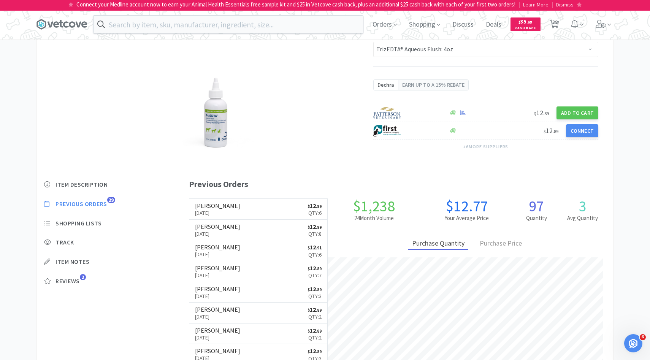
scroll to position [70, 0]
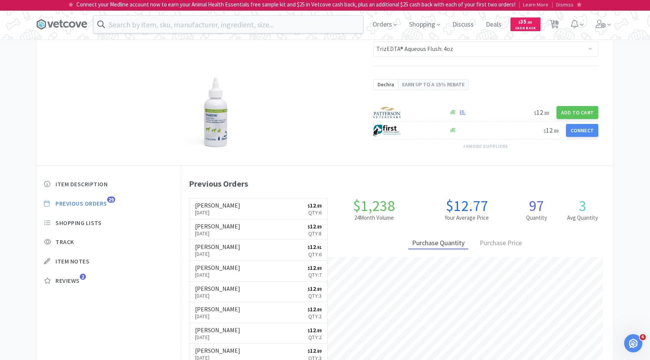
scroll to position [2017, 0]
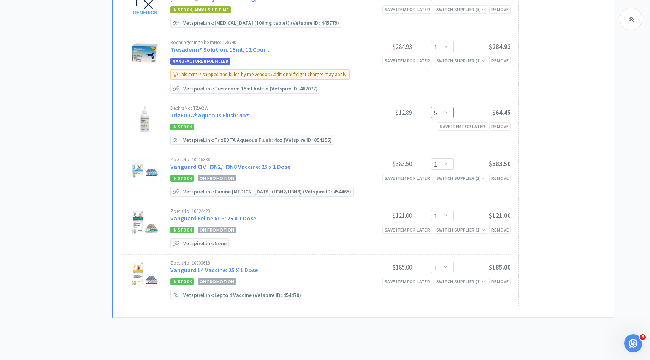
click at [447, 107] on select "Enter Quantity 1 2 3 4 5 6 7 8 9 10 11 12 13 14 15 16 17 18 19 20 Enter Quantity" at bounding box center [442, 112] width 23 height 11
click at [431, 107] on select "Enter Quantity 1 2 3 4 5 6 7 8 9 10 11 12 13 14 15 16 17 18 19 20 Enter Quantity" at bounding box center [442, 112] width 23 height 11
click at [437, 210] on select "Enter Quantity 1 2 3 4 5 6 7 8 9 10 11 12 13 14 15 16 17 18 19 20 Enter Quantity" at bounding box center [442, 215] width 23 height 11
click at [431, 210] on select "Enter Quantity 1 2 3 4 5 6 7 8 9 10 11 12 13 14 15 16 17 18 19 20 Enter Quantity" at bounding box center [442, 215] width 23 height 11
click at [263, 163] on link "Vanguard CIV H3N2/H3N8 Vaccine: 25 x 1 Dose" at bounding box center [230, 167] width 120 height 8
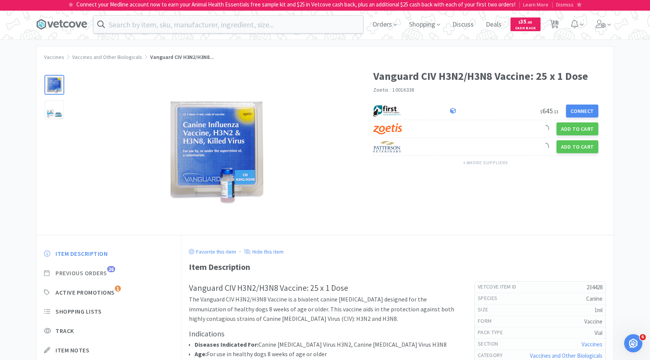
click at [104, 271] on span "Previous Orders" at bounding box center [81, 273] width 52 height 8
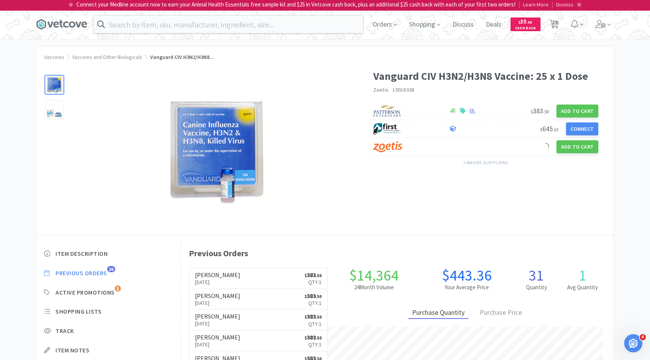
scroll to position [209, 432]
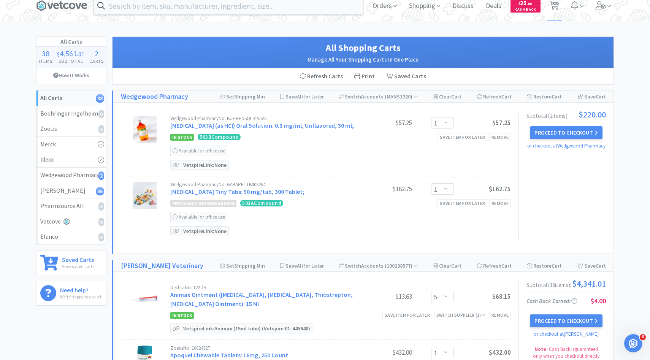
scroll to position [33, 0]
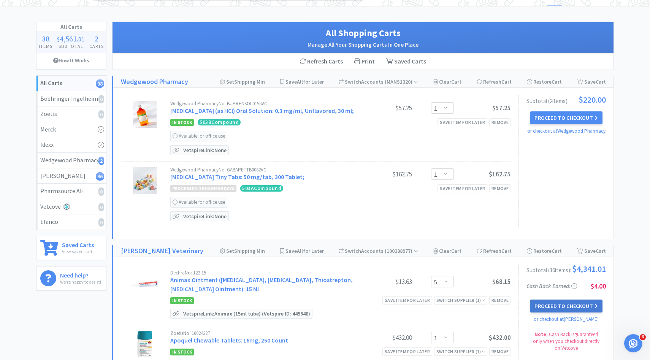
click at [541, 309] on button "Proceed to Checkout" at bounding box center [566, 305] width 72 height 13
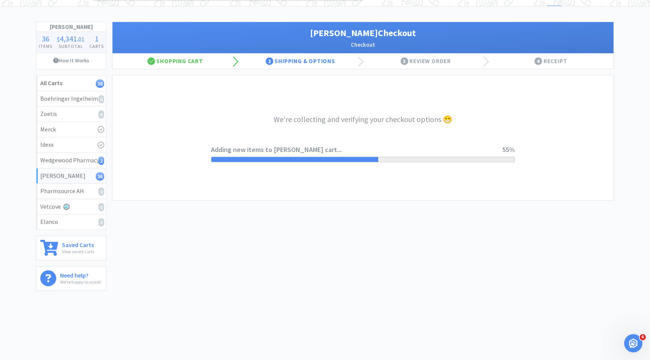
click at [367, 318] on div "Connect your Medline account now to earn your Animal Health Essentials free sam…" at bounding box center [325, 163] width 650 height 396
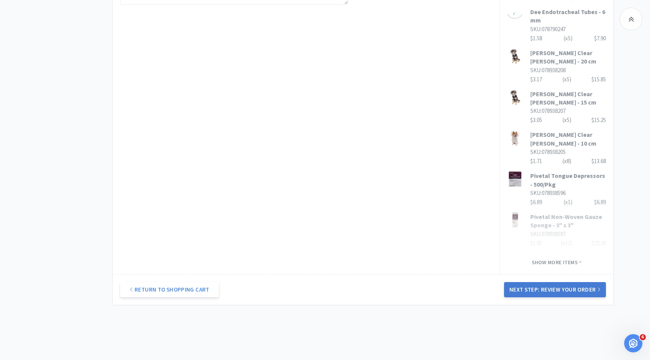
click at [528, 287] on button "Next Step: Review Your Order" at bounding box center [555, 289] width 102 height 15
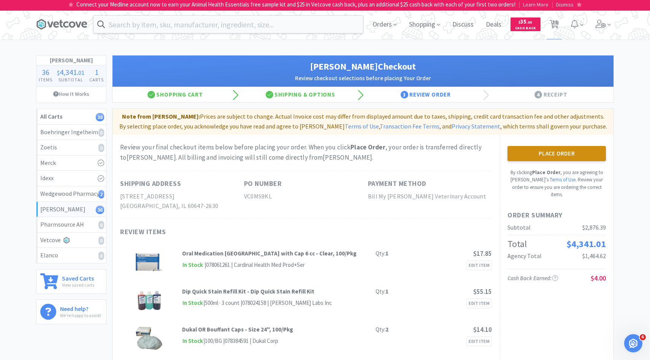
click at [539, 154] on button "Place Order" at bounding box center [556, 153] width 98 height 15
